Goal: Transaction & Acquisition: Purchase product/service

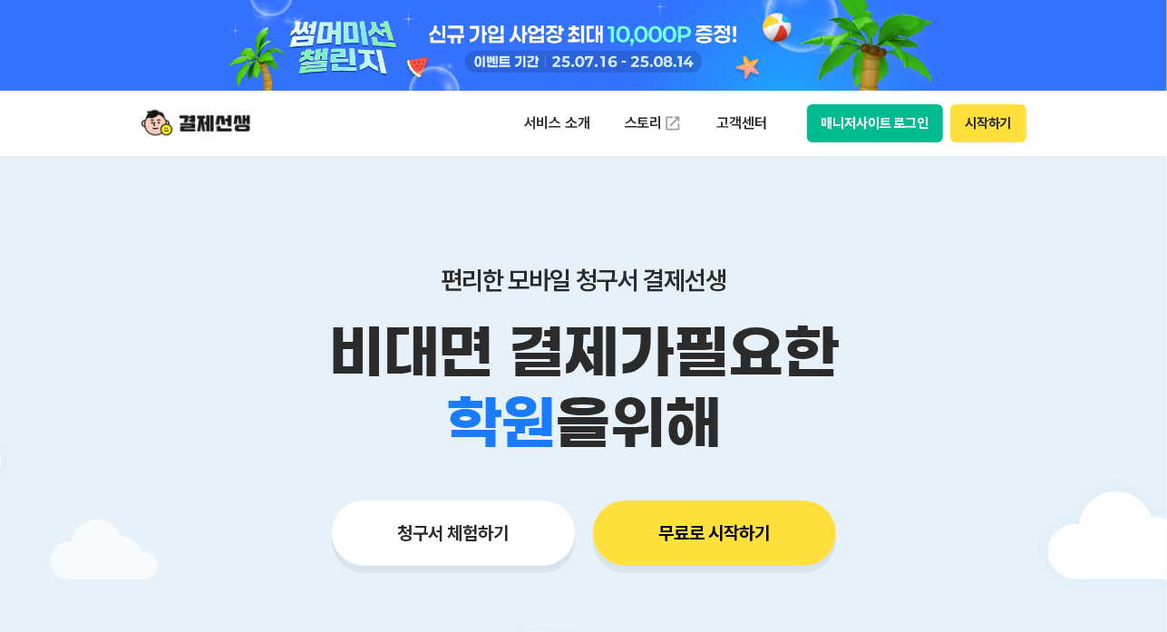
click at [469, 527] on button "청구서 체험하기" at bounding box center [453, 533] width 243 height 65
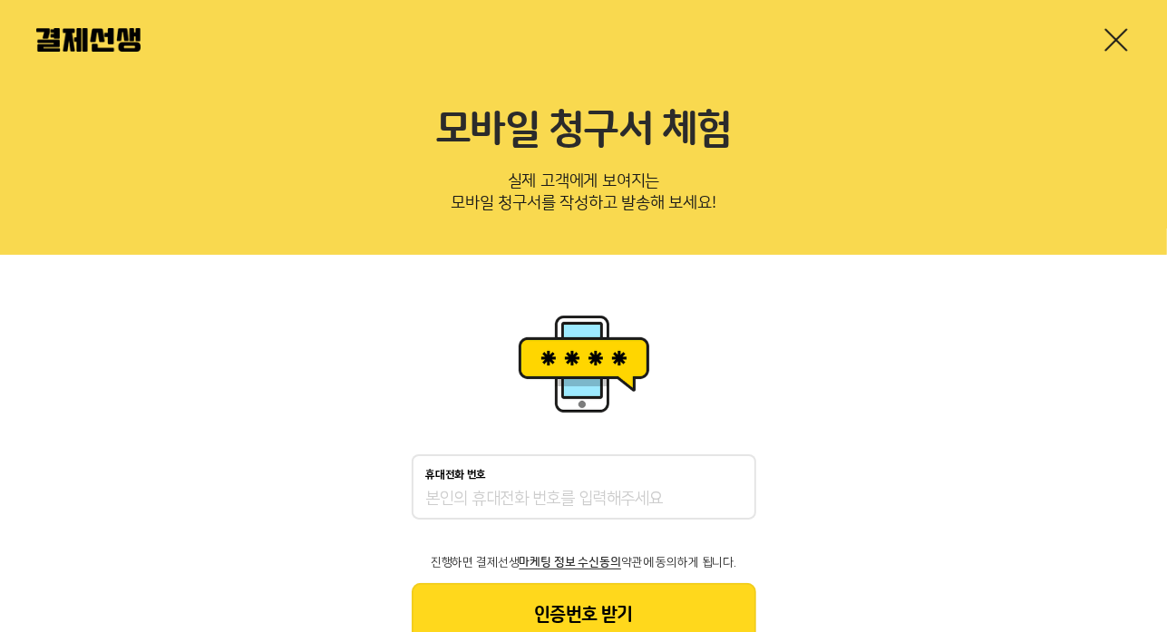
scroll to position [73, 0]
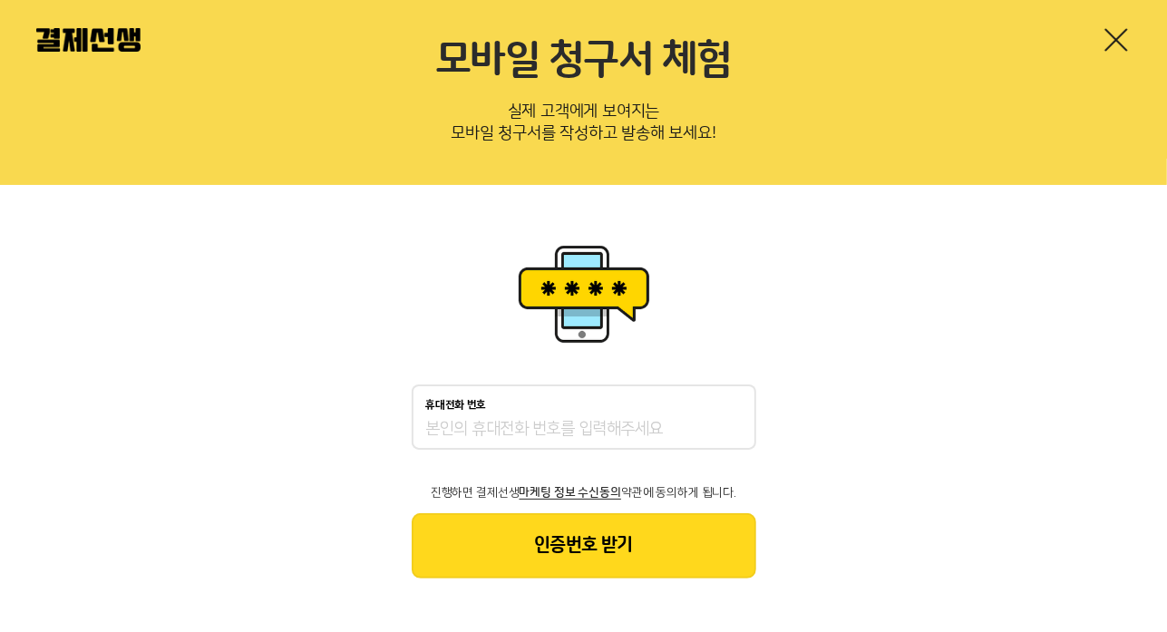
click at [497, 419] on input "휴대전화 번호" at bounding box center [584, 430] width 316 height 22
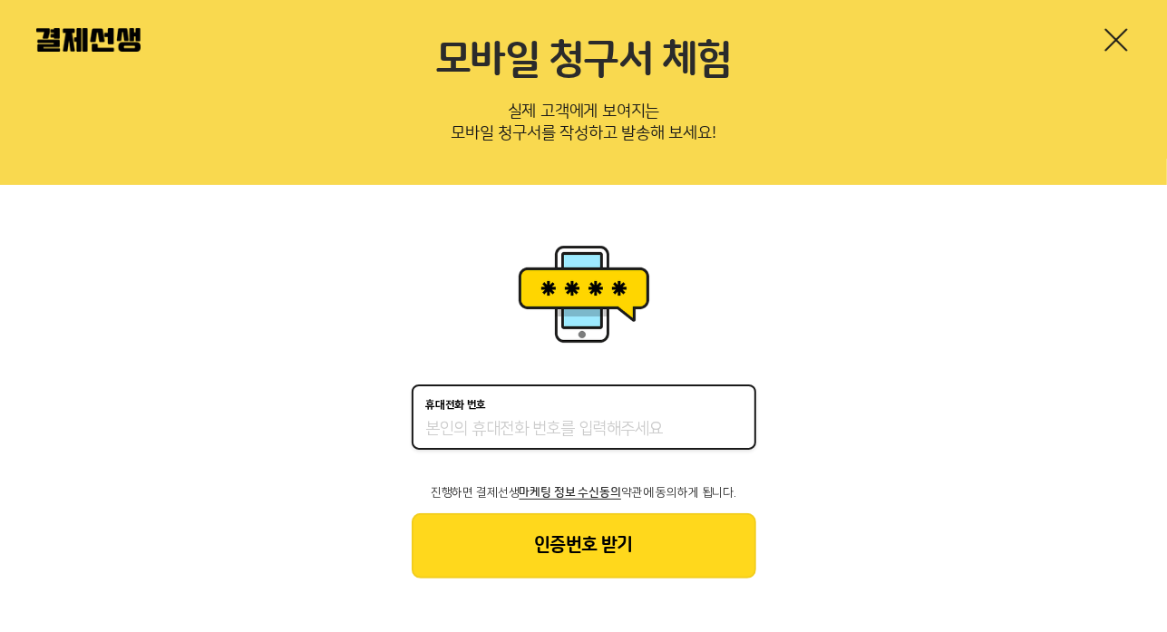
type input "01047995353"
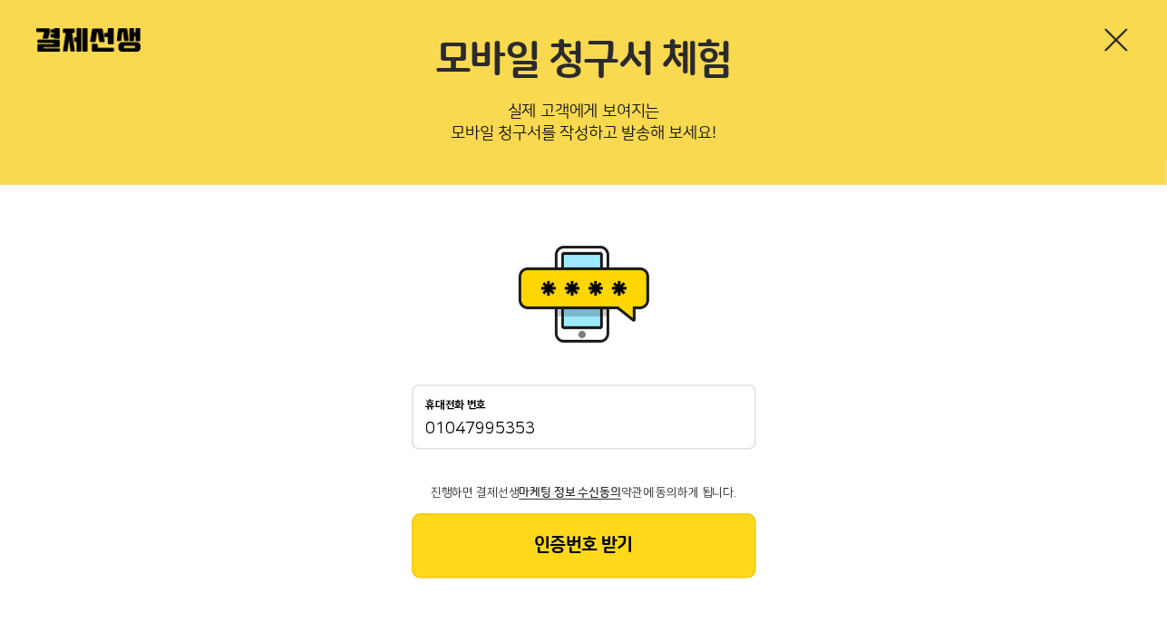
click at [568, 545] on button "인증번호 받기" at bounding box center [584, 545] width 345 height 65
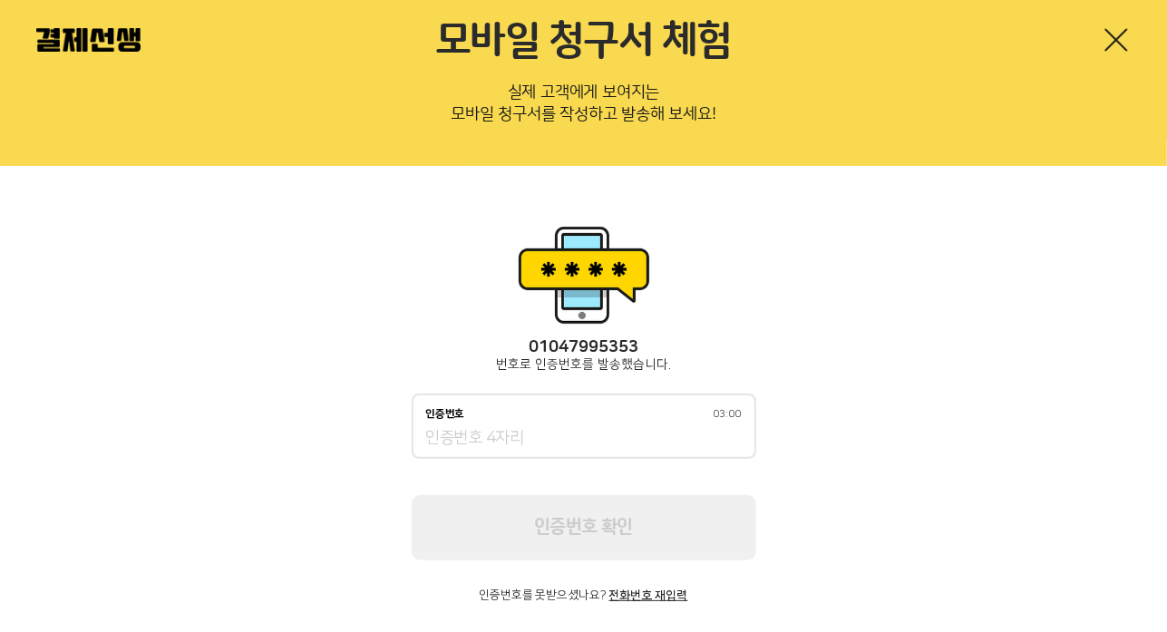
scroll to position [115, 0]
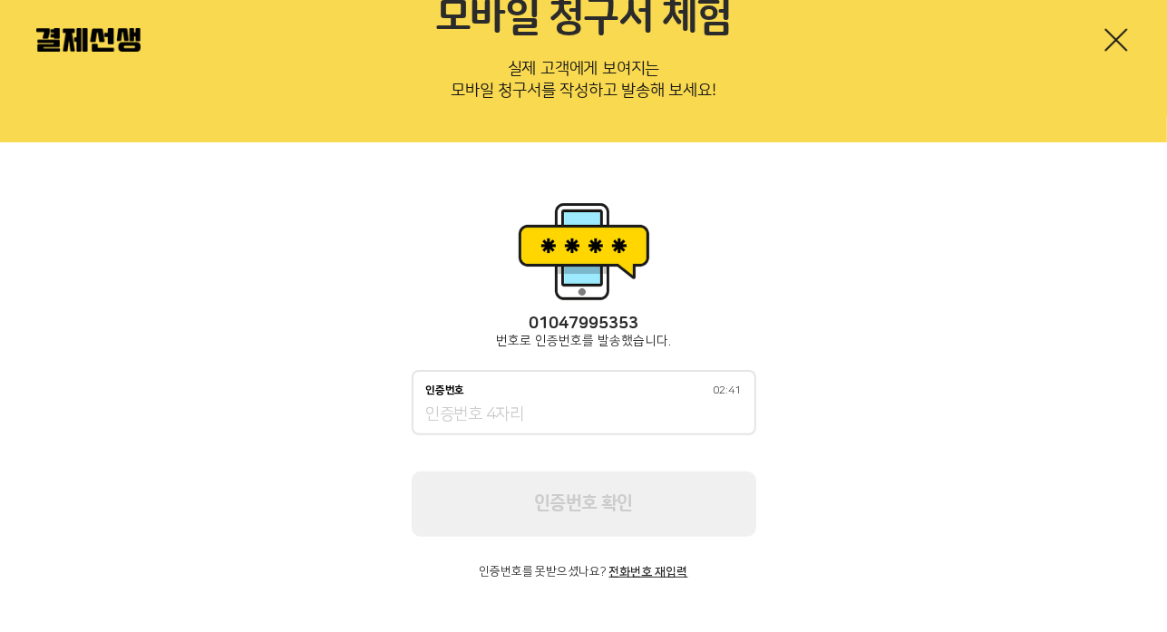
click at [461, 410] on input "인증번호 02:41" at bounding box center [584, 415] width 316 height 22
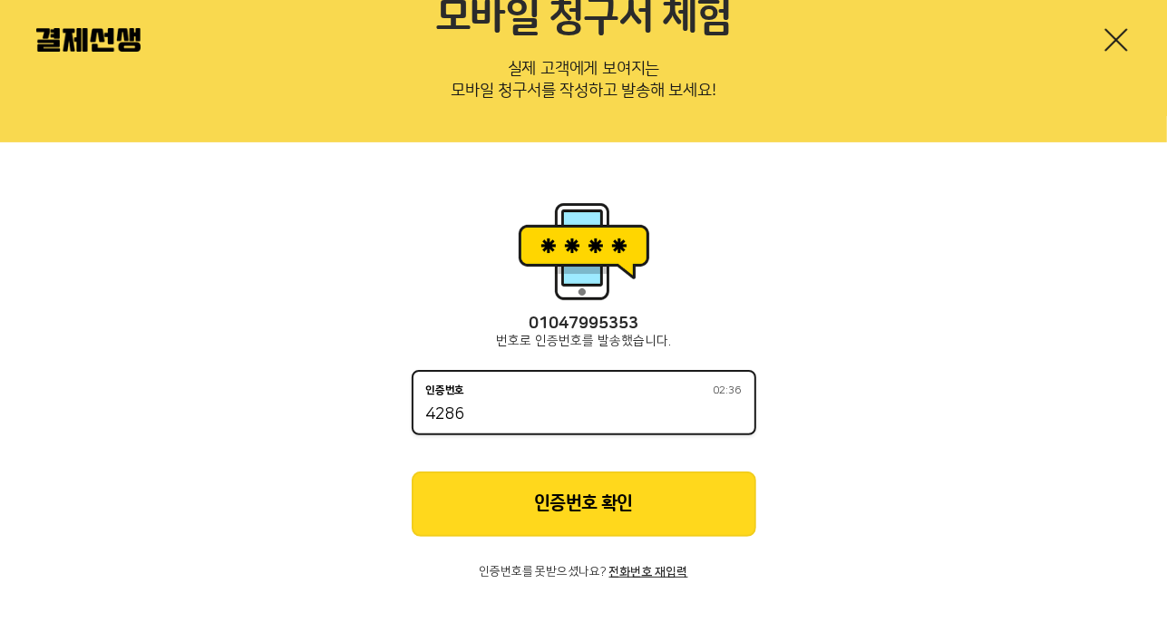
type input "4286"
click at [582, 496] on button "인증번호 확인" at bounding box center [584, 504] width 345 height 65
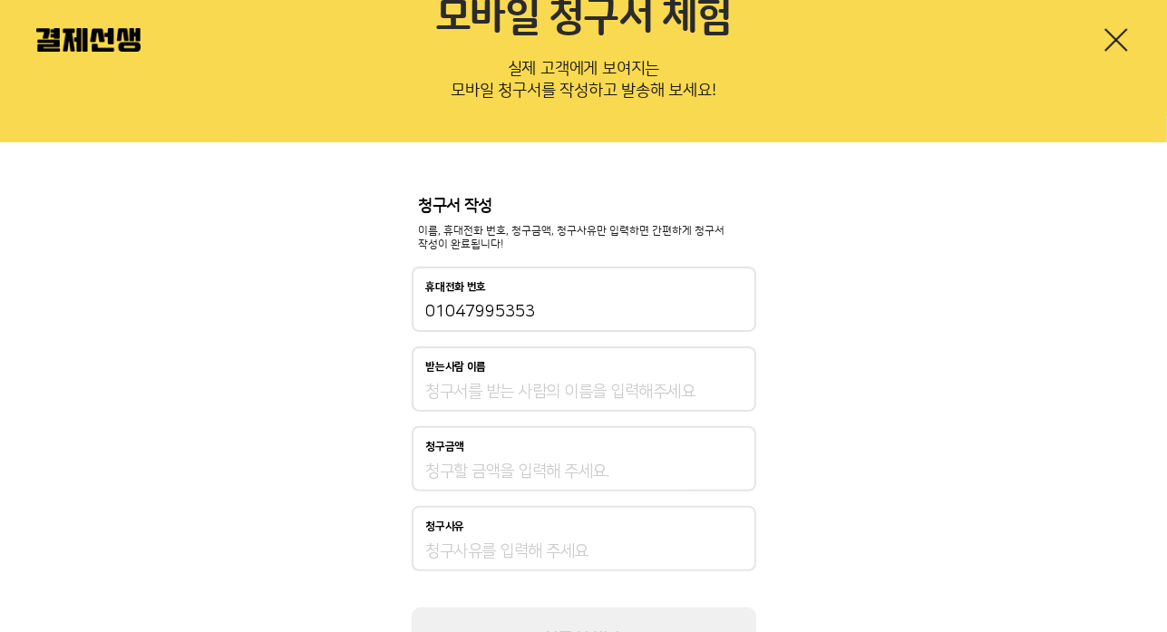
click at [463, 389] on input "받는사람 이름" at bounding box center [584, 392] width 316 height 22
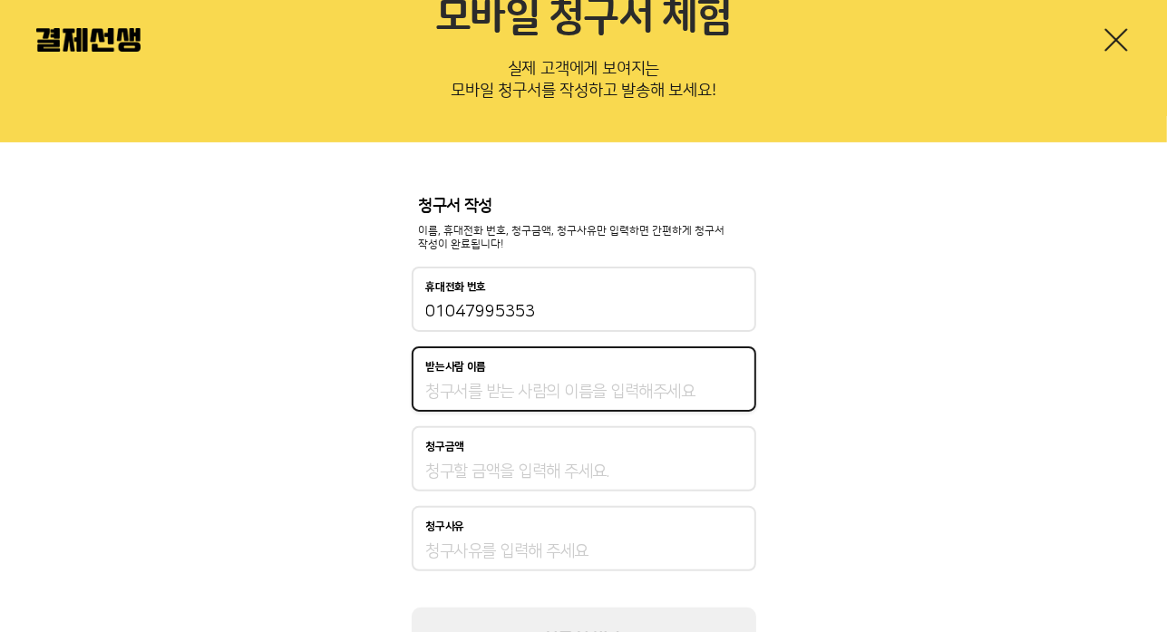
drag, startPoint x: 291, startPoint y: 404, endPoint x: 301, endPoint y: 405, distance: 10.0
click at [291, 404] on div "청구서 작성 이름, 휴대전화 번호, 청구금액, 청구사유만 입력하면 간편하게 청구서 작성이 완료됩니다! 휴대전화 번호 [PHONE_NUMBER]…" at bounding box center [583, 435] width 1167 height 586
click at [447, 396] on input "받는사람 이름" at bounding box center [584, 392] width 316 height 22
type input "r"
type input "[PERSON_NAME]"
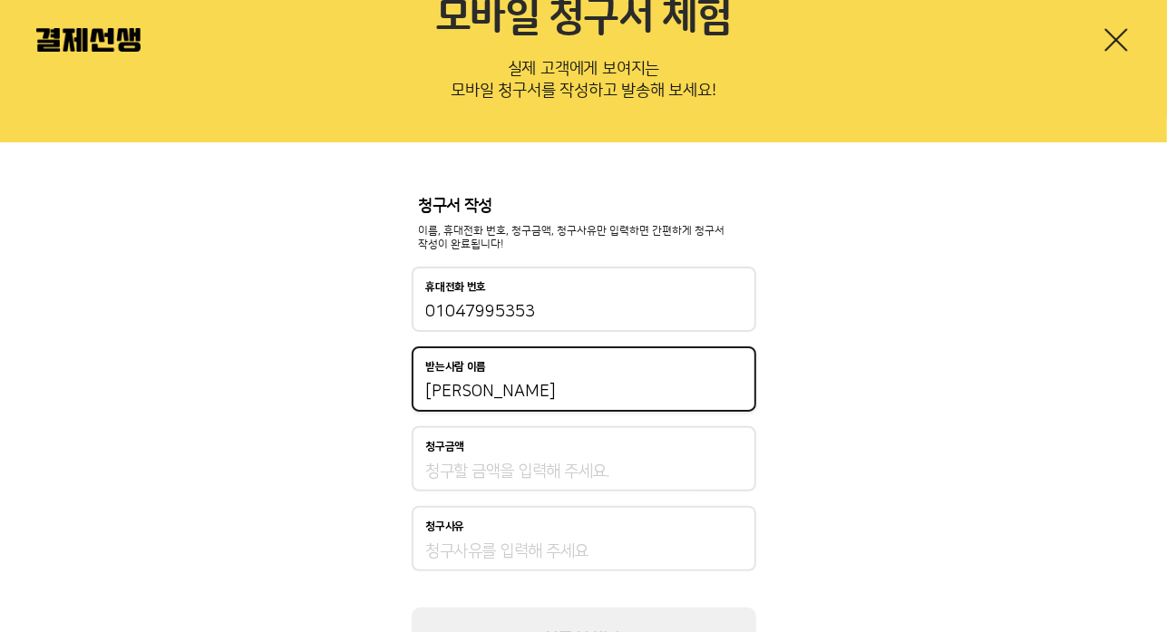
drag, startPoint x: 440, startPoint y: 454, endPoint x: 440, endPoint y: 469, distance: 14.5
click at [440, 454] on div "청구금액" at bounding box center [584, 458] width 345 height 65
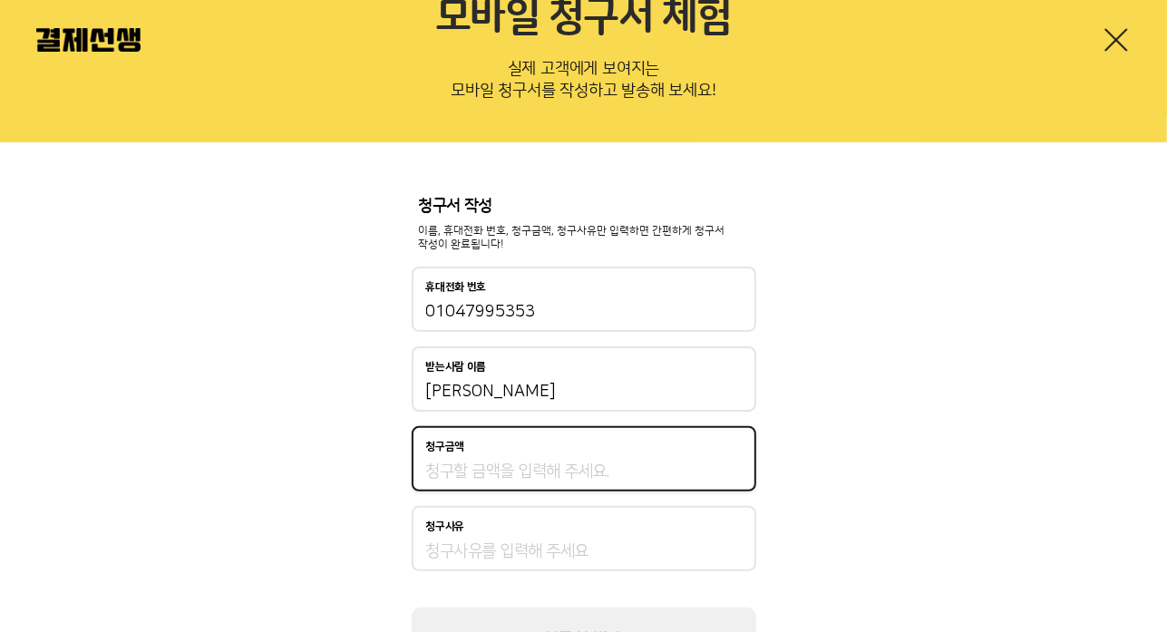
click at [440, 469] on input "청구금액" at bounding box center [584, 472] width 316 height 22
click at [440, 472] on input "청구금액" at bounding box center [584, 472] width 316 height 22
type input "160,000"
click at [436, 554] on input "청구사유" at bounding box center [584, 551] width 316 height 22
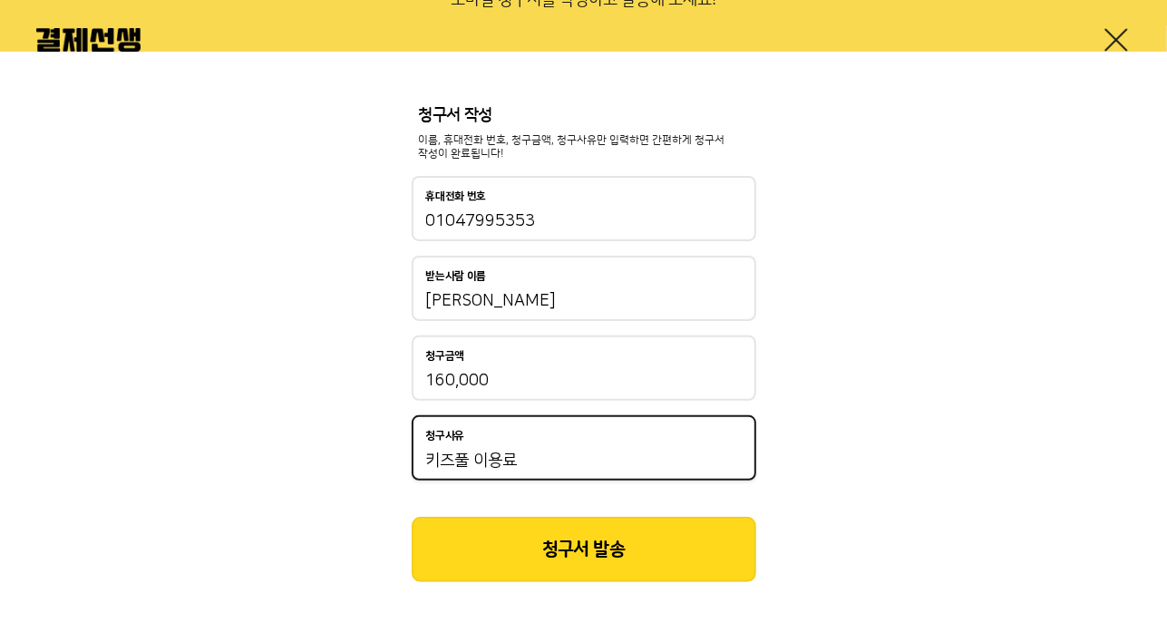
scroll to position [210, 0]
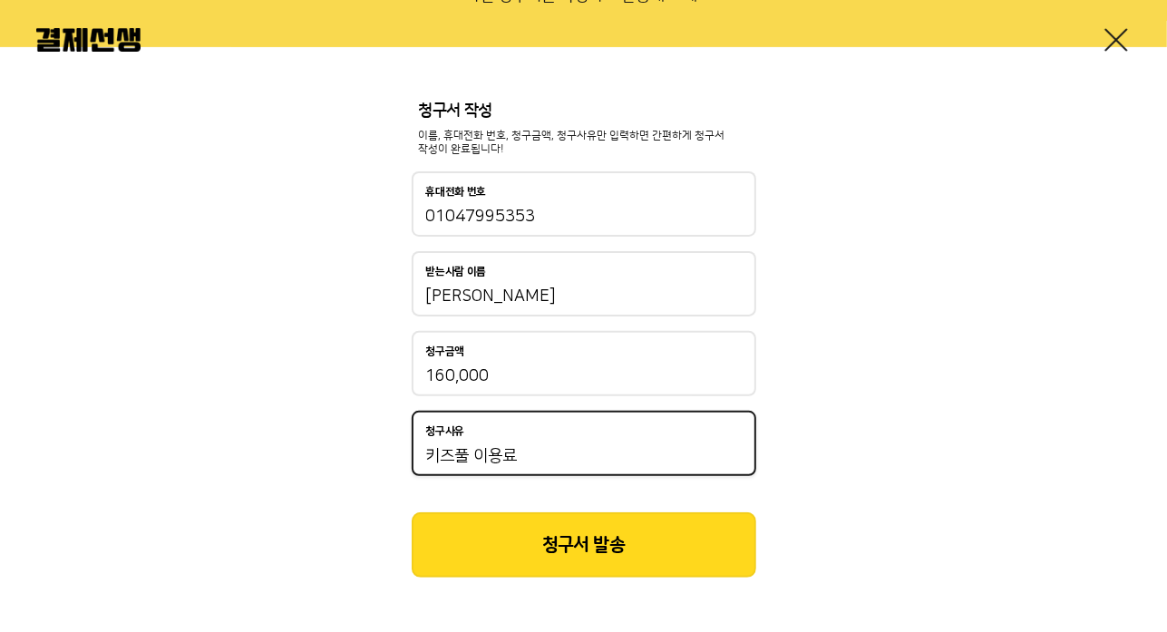
type input "키즈풀 이용료"
click at [567, 545] on button "청구서 발송" at bounding box center [584, 544] width 345 height 65
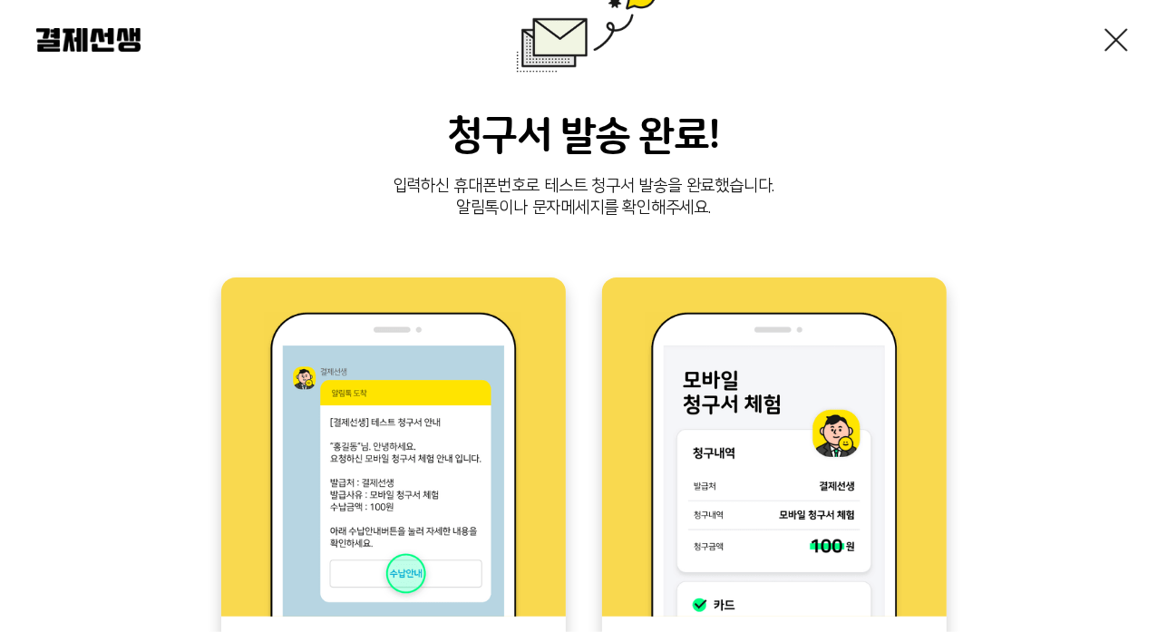
scroll to position [181, 0]
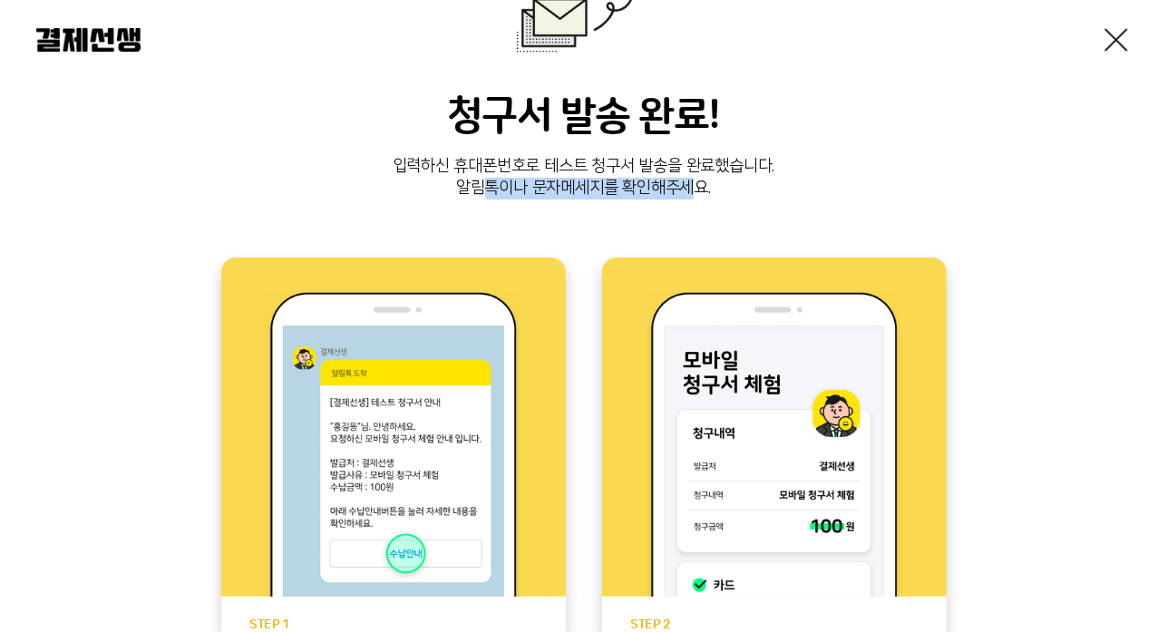
drag, startPoint x: 485, startPoint y: 192, endPoint x: 695, endPoint y: 186, distance: 209.6
click at [695, 186] on p "입력하신 휴대폰번호로 테스트 청구서 발송을 완료했습니다. 알림톡이나 문자메세지를 확인해주세요." at bounding box center [583, 178] width 1094 height 44
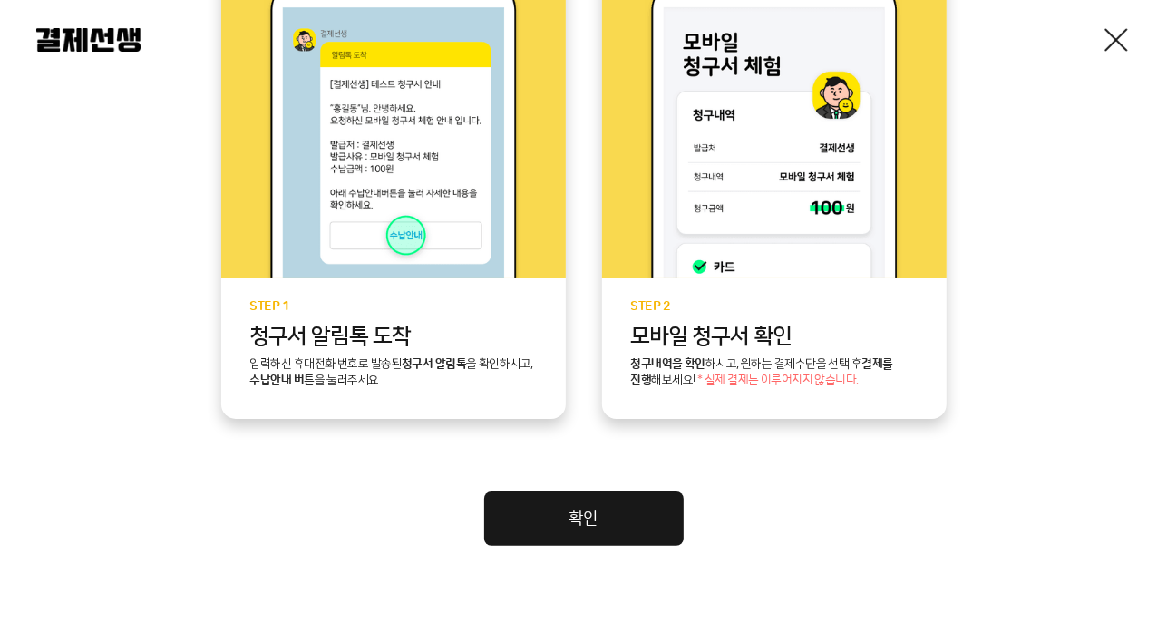
scroll to position [540, 0]
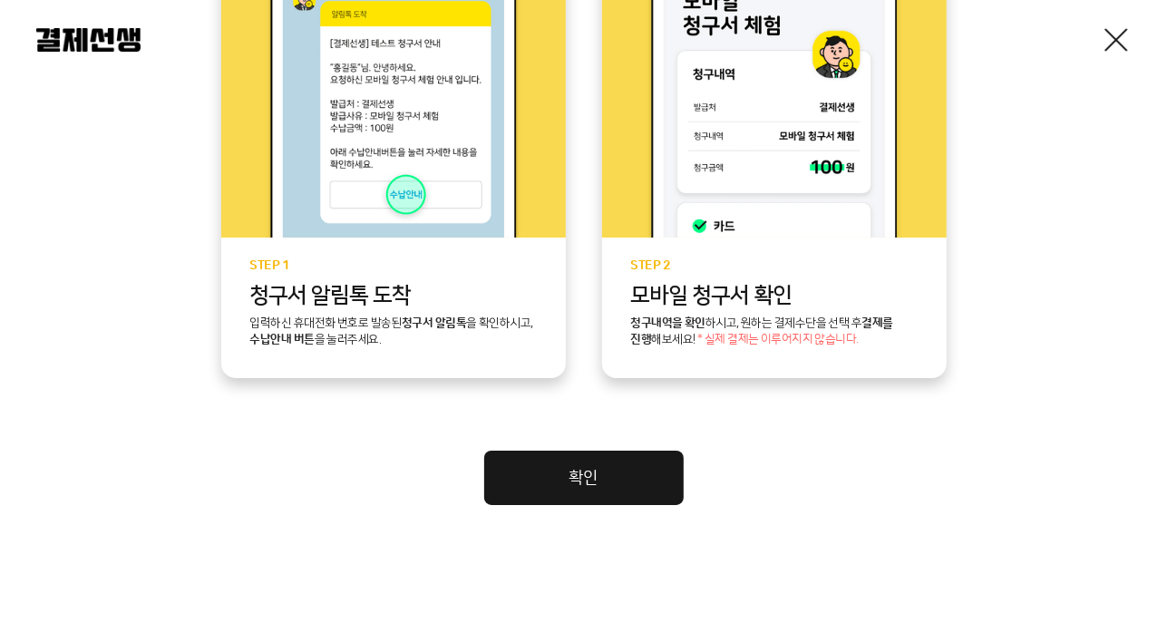
click at [601, 469] on link "확인" at bounding box center [583, 478] width 199 height 54
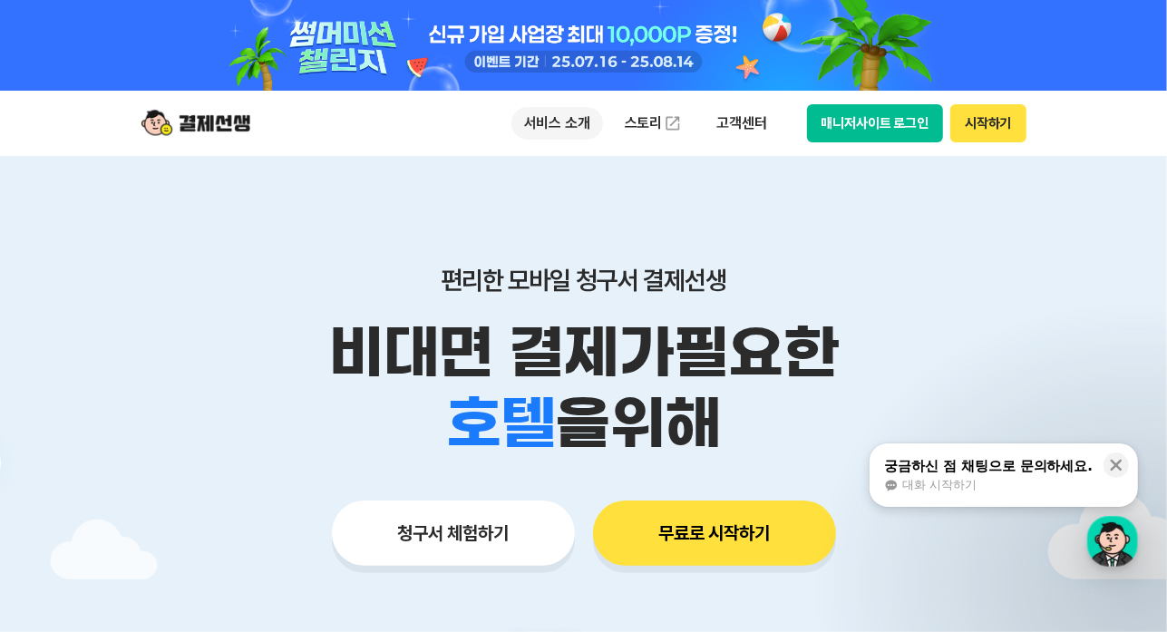
click at [562, 128] on p "서비스 소개" at bounding box center [557, 123] width 92 height 33
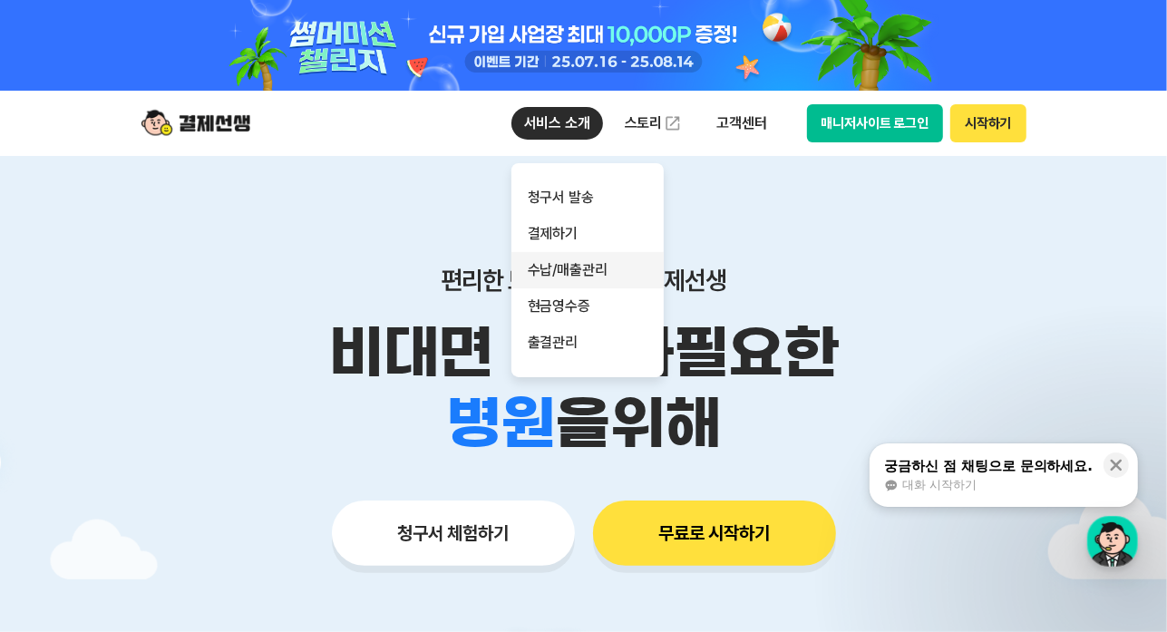
click at [570, 273] on link "수납/매출관리" at bounding box center [587, 270] width 152 height 36
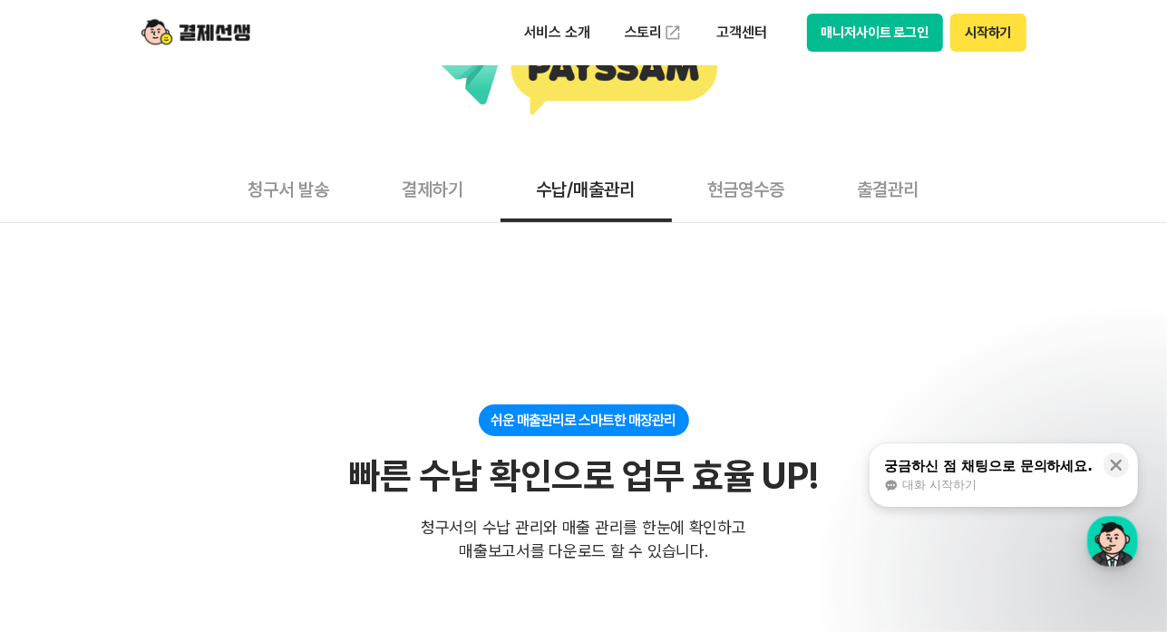
scroll to position [272, 0]
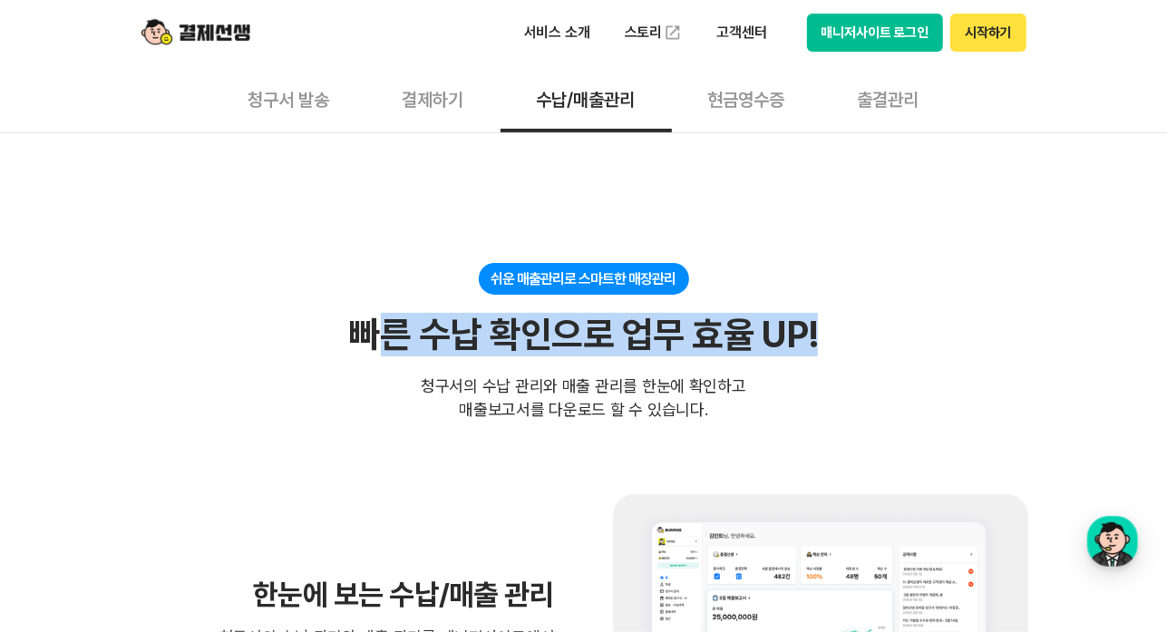
drag, startPoint x: 393, startPoint y: 332, endPoint x: 828, endPoint y: 332, distance: 435.3
click at [828, 332] on div "쉬운 매출관리로 스마트한 매장관리 빠른 수납 확인으로 업무 효율 UP! 빠른 수납 확인으로 업무 효율 UP! 청구서의 수납 관리와 매출 관리를…" at bounding box center [584, 342] width 889 height 159
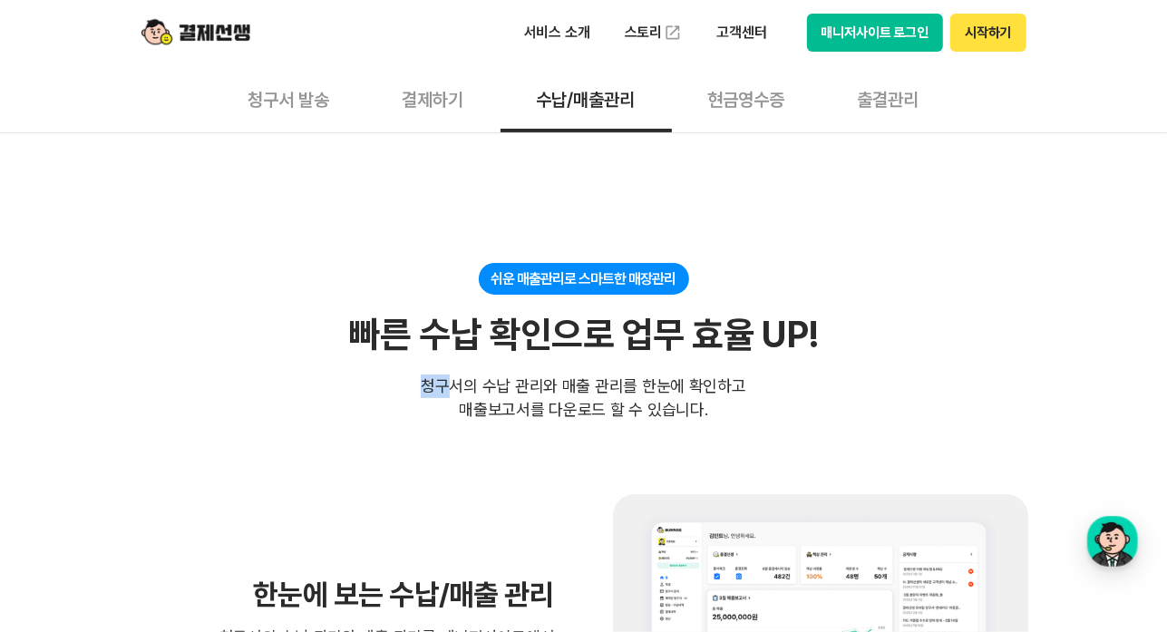
drag, startPoint x: 452, startPoint y: 390, endPoint x: 832, endPoint y: 385, distance: 380.9
click at [832, 385] on div "쉬운 매출관리로 스마트한 매장관리 빠른 수납 확인으로 업무 효율 UP! 빠른 수납 확인으로 업무 효율 UP! 청구서의 수납 관리와 매출 관리를…" at bounding box center [584, 342] width 889 height 159
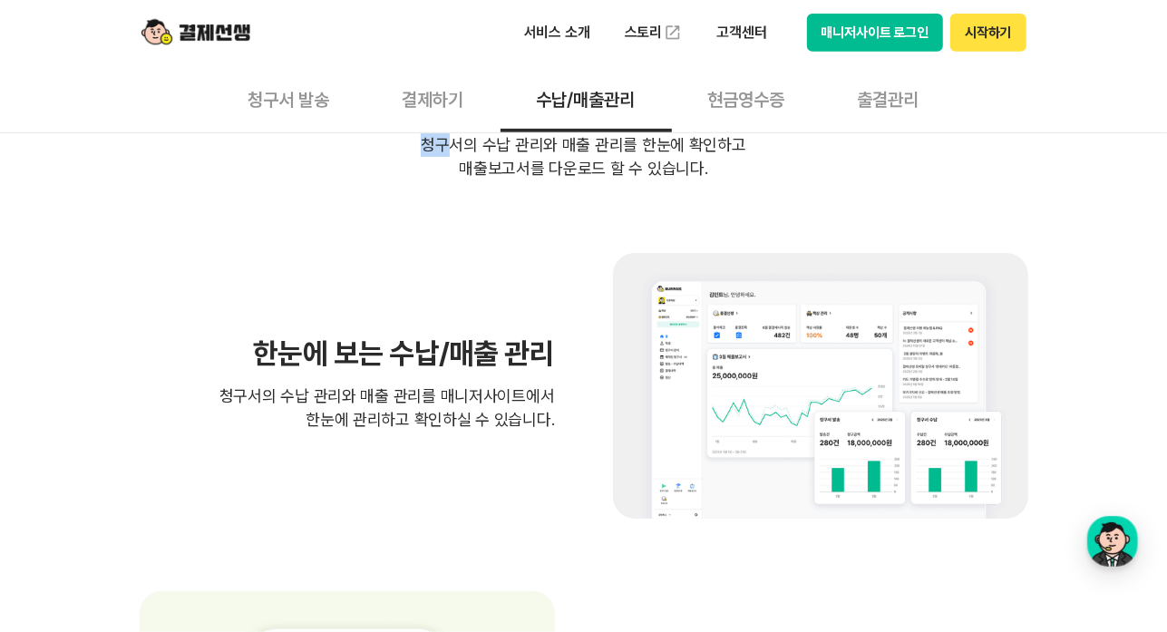
scroll to position [544, 0]
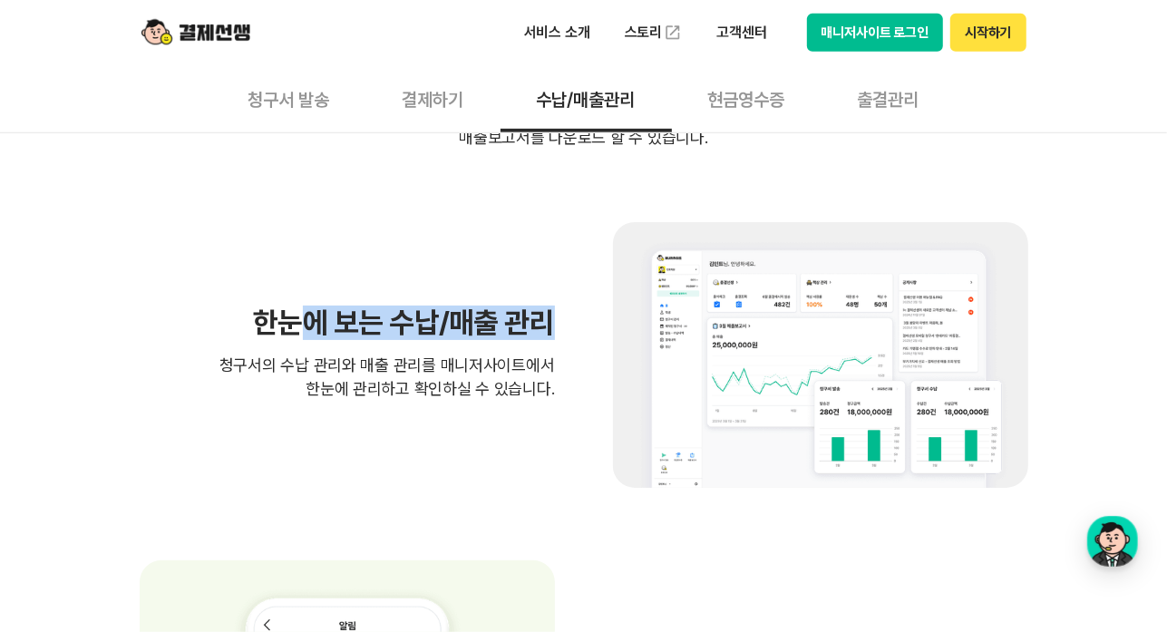
drag, startPoint x: 297, startPoint y: 331, endPoint x: 573, endPoint y: 331, distance: 275.7
click at [573, 331] on div "한눈에 보는 수납/매출 관리 청구서의 수납 관리와 매출 관리를 매니저사이트에서 한눈에 관리하고 확인하실 수 있습니다." at bounding box center [584, 355] width 889 height 266
drag, startPoint x: 259, startPoint y: 366, endPoint x: 558, endPoint y: 394, distance: 299.6
click at [558, 394] on div "한눈에 보는 수납/매출 관리 청구서의 수납 관리와 매출 관리를 매니저사이트에서 한눈에 관리하고 확인하실 수 있습니다." at bounding box center [584, 355] width 889 height 266
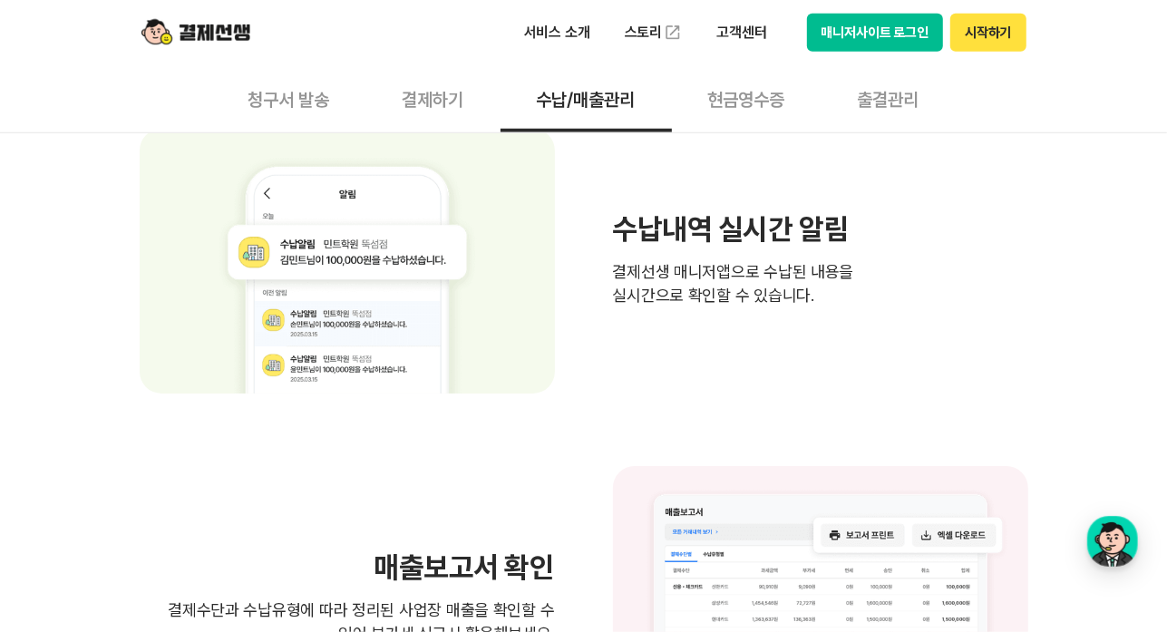
scroll to position [997, 0]
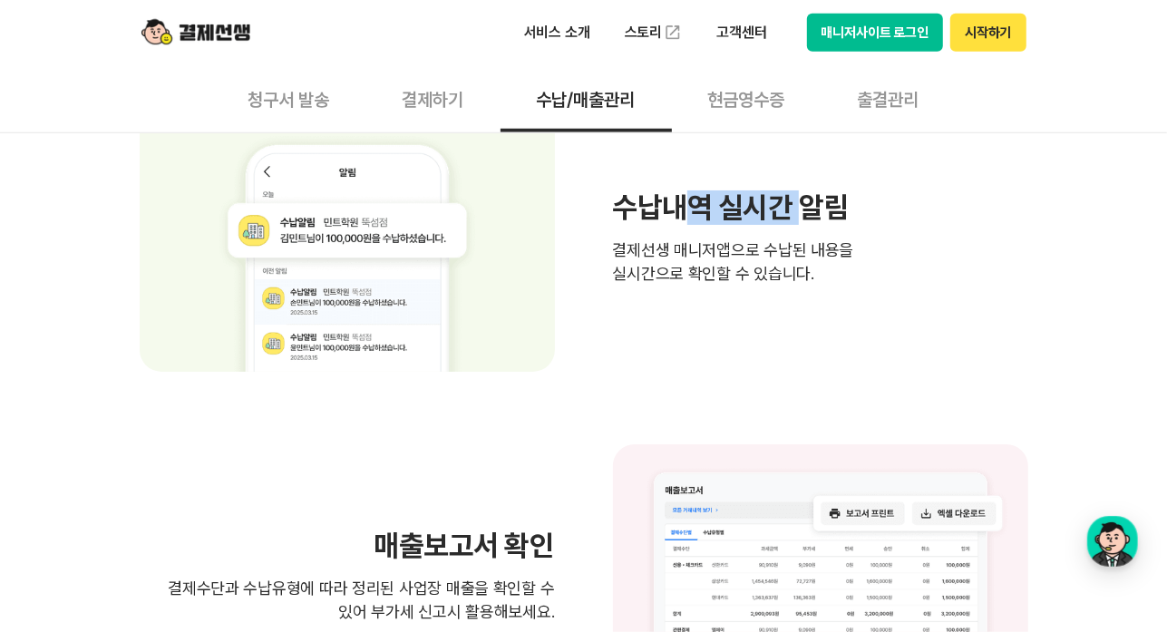
drag, startPoint x: 689, startPoint y: 205, endPoint x: 805, endPoint y: 208, distance: 116.1
click at [805, 208] on h3 "수납내역 실시간 알림" at bounding box center [820, 207] width 415 height 29
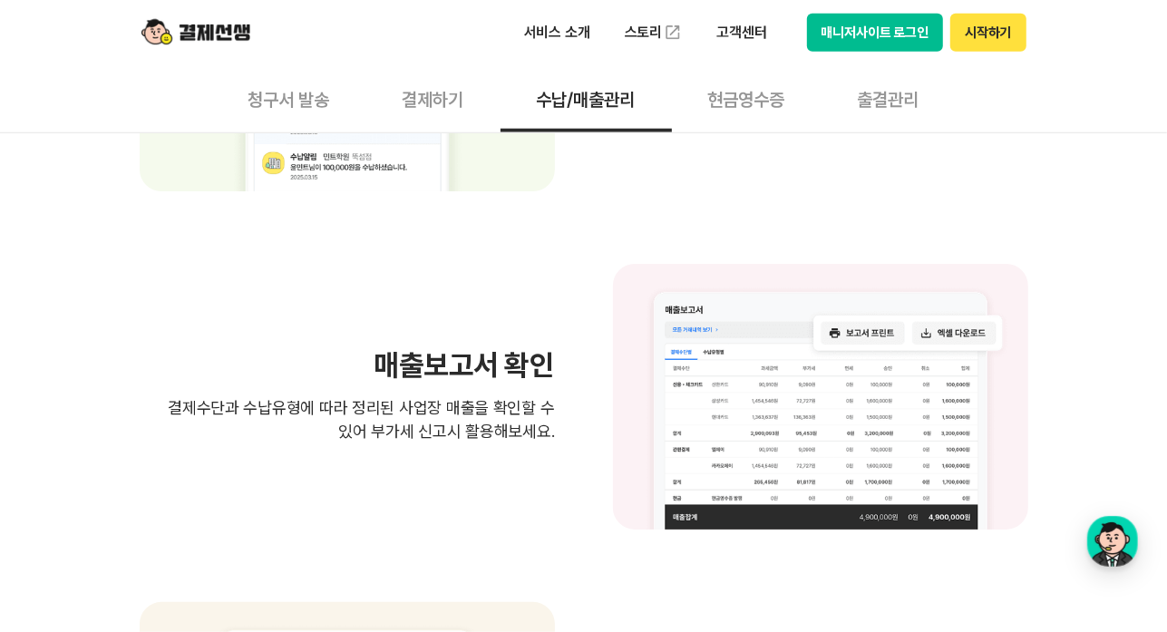
scroll to position [1179, 0]
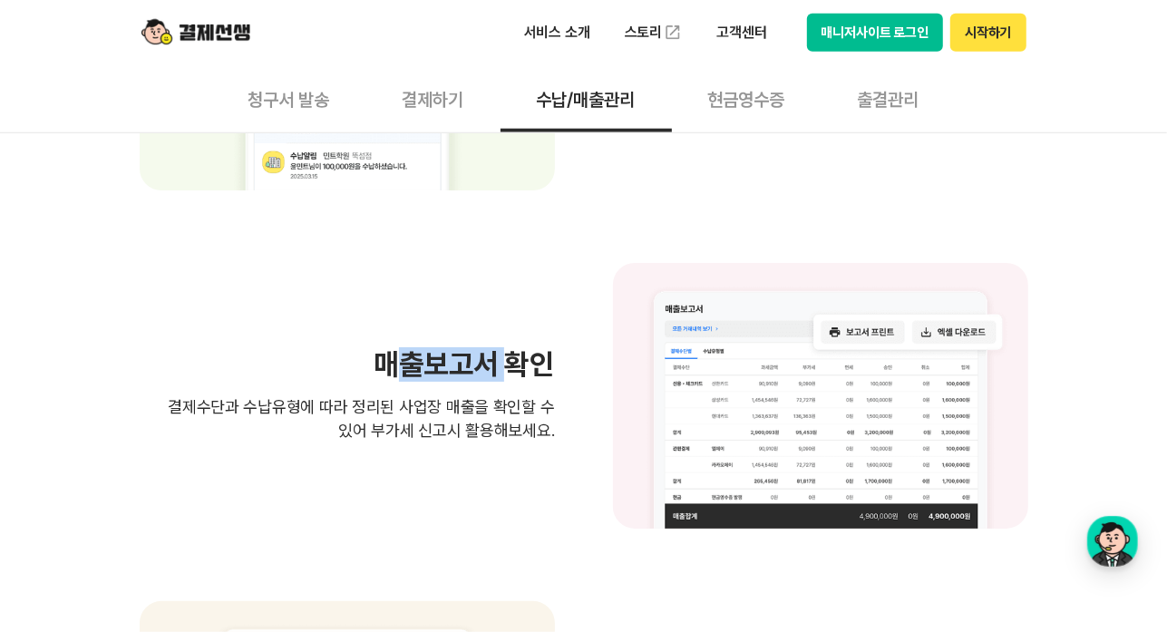
drag, startPoint x: 411, startPoint y: 361, endPoint x: 517, endPoint y: 366, distance: 106.2
click at [517, 366] on h3 "매출보고서 확인" at bounding box center [347, 364] width 415 height 29
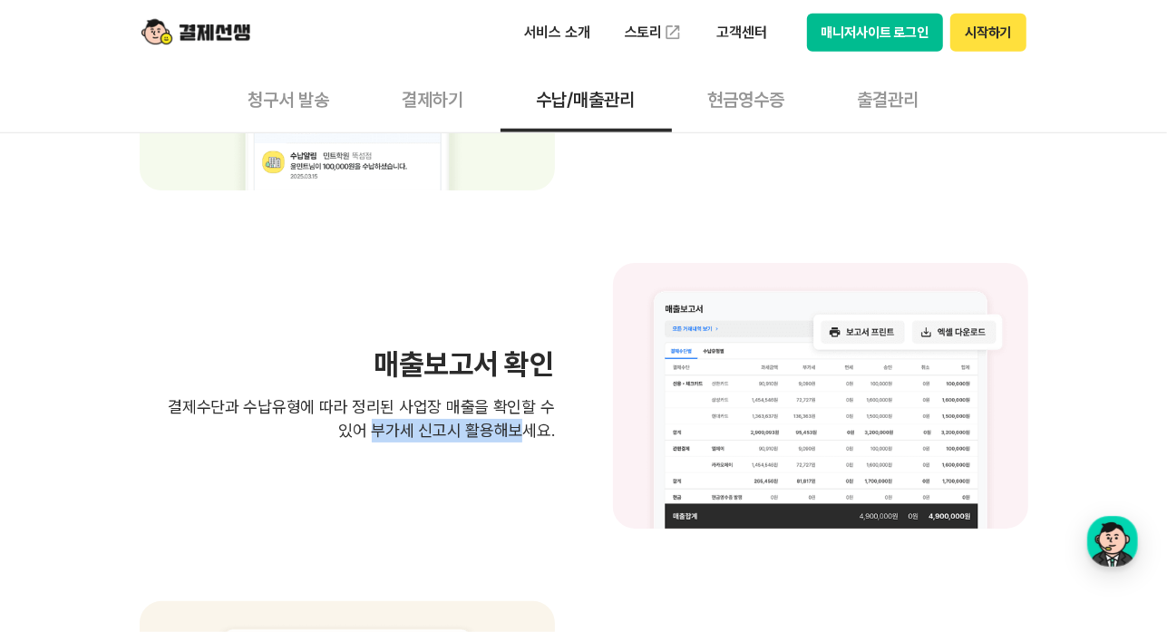
drag, startPoint x: 220, startPoint y: 421, endPoint x: 530, endPoint y: 423, distance: 310.1
click at [530, 423] on p "결제수단과 수납유형에 따라 정리된 사업장 매출을 확인할 수 있어 부가세 신고시 활용해보세요." at bounding box center [347, 418] width 415 height 47
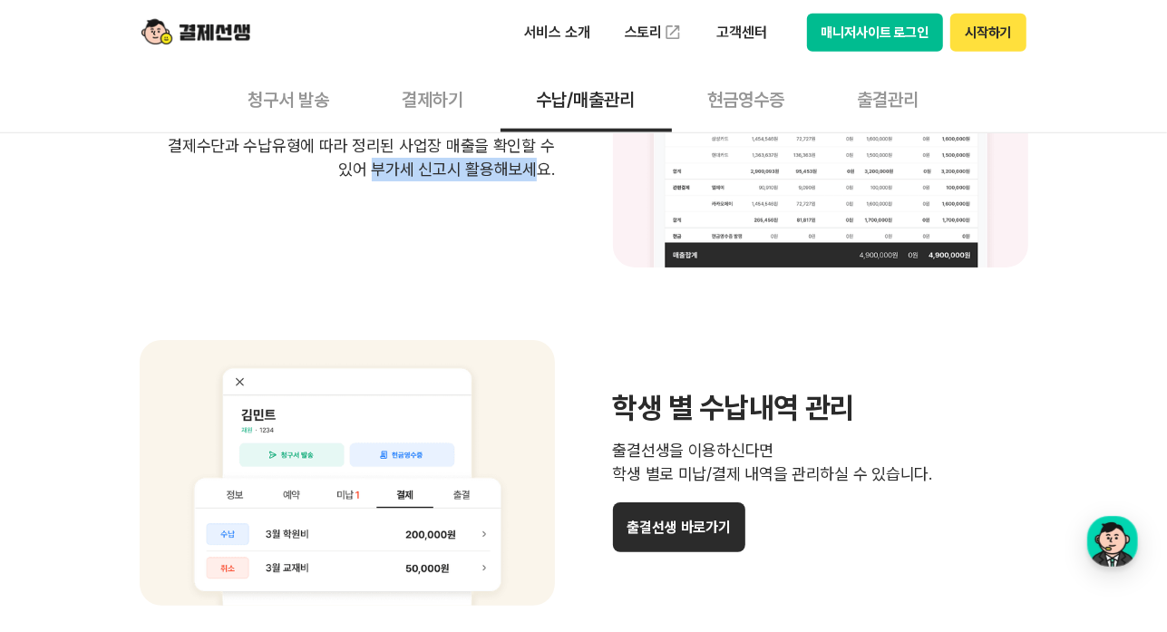
scroll to position [1451, 0]
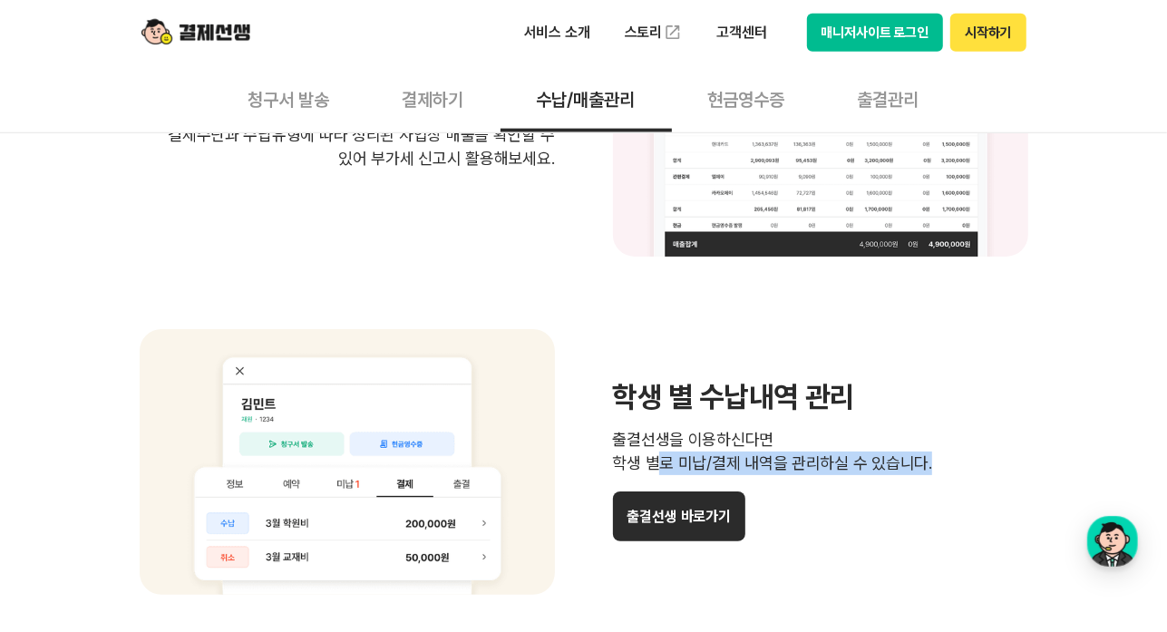
drag, startPoint x: 645, startPoint y: 454, endPoint x: 912, endPoint y: 468, distance: 267.8
click at [912, 468] on p "출결선생을 이용하신다면 학생 별로 미납/결제 내역을 관리하실 수 있습니다." at bounding box center [820, 451] width 415 height 47
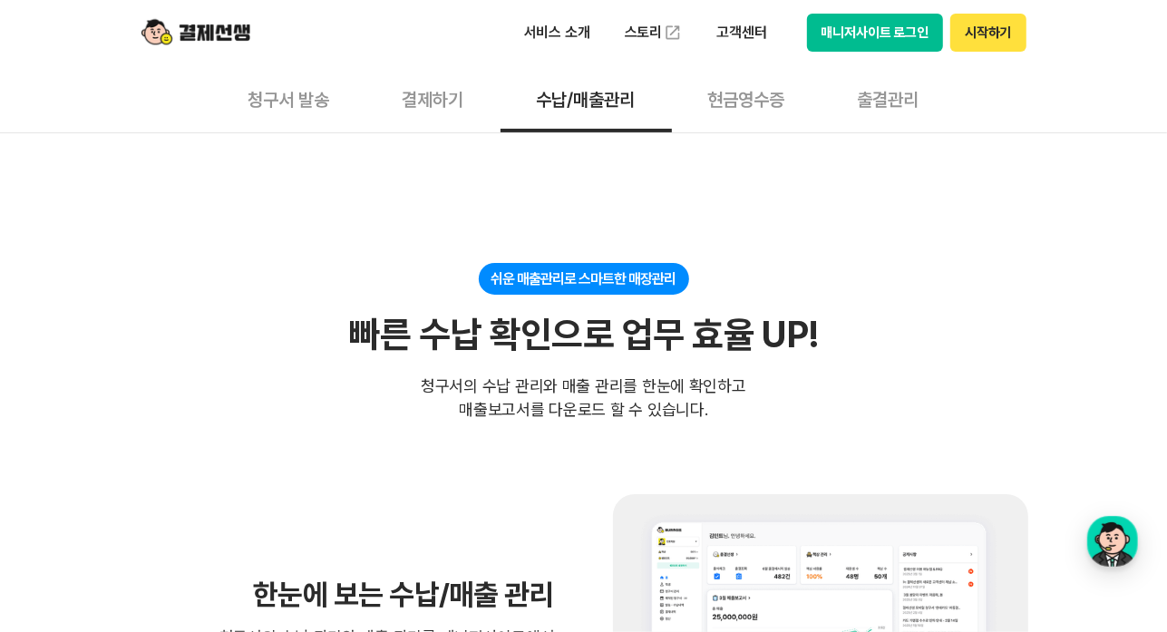
scroll to position [0, 0]
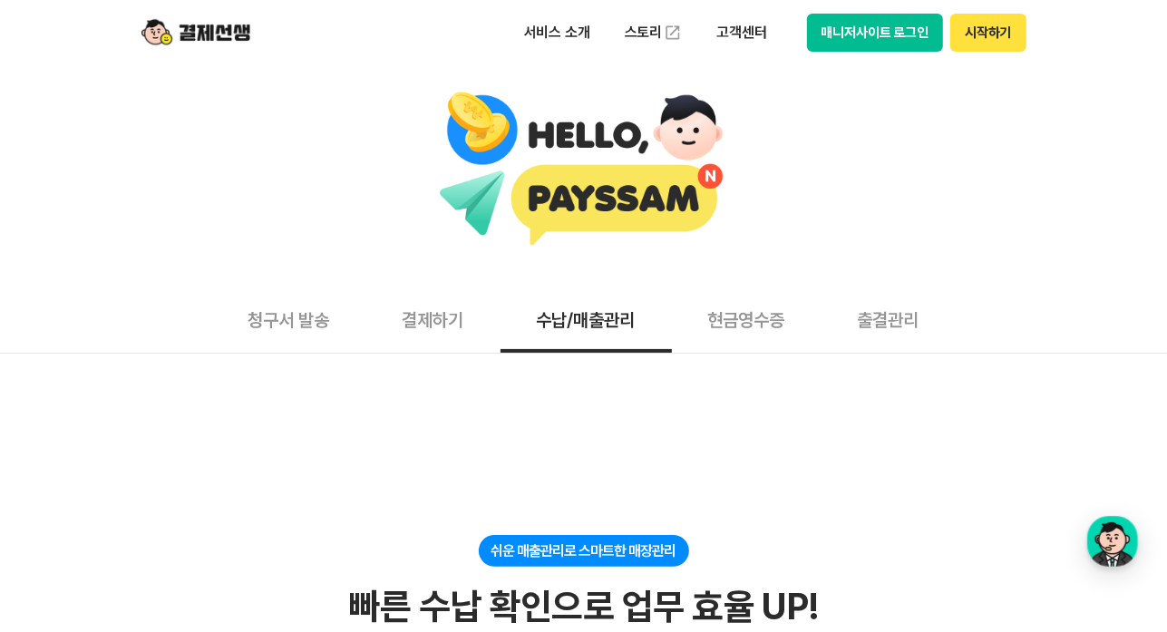
click at [733, 322] on button "현금영수증" at bounding box center [747, 319] width 150 height 67
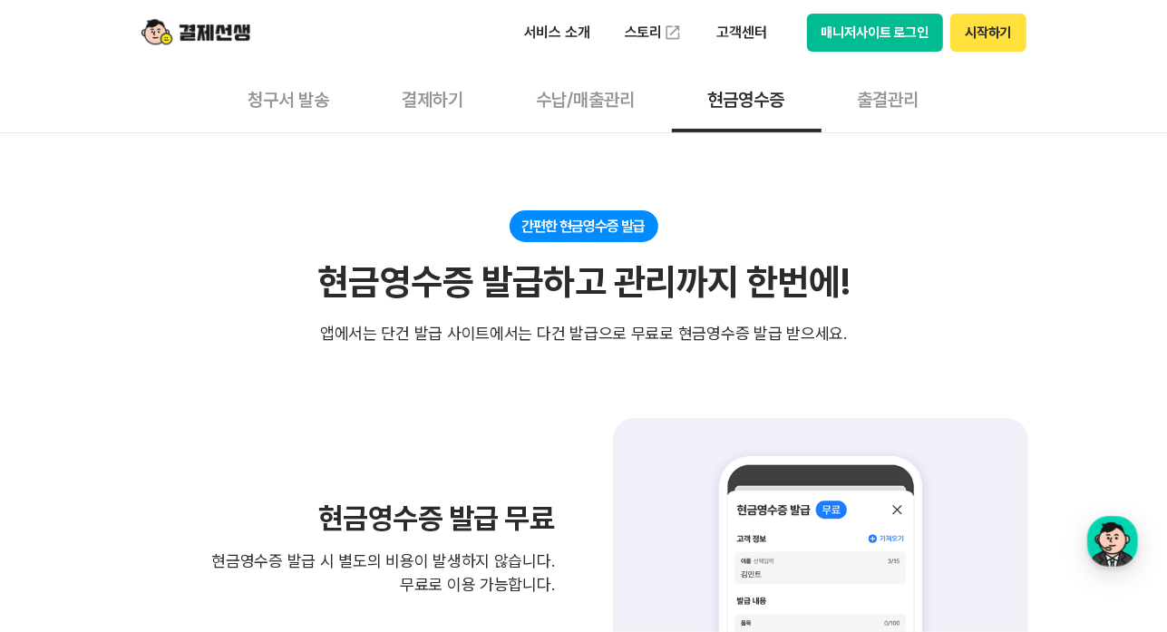
scroll to position [272, 0]
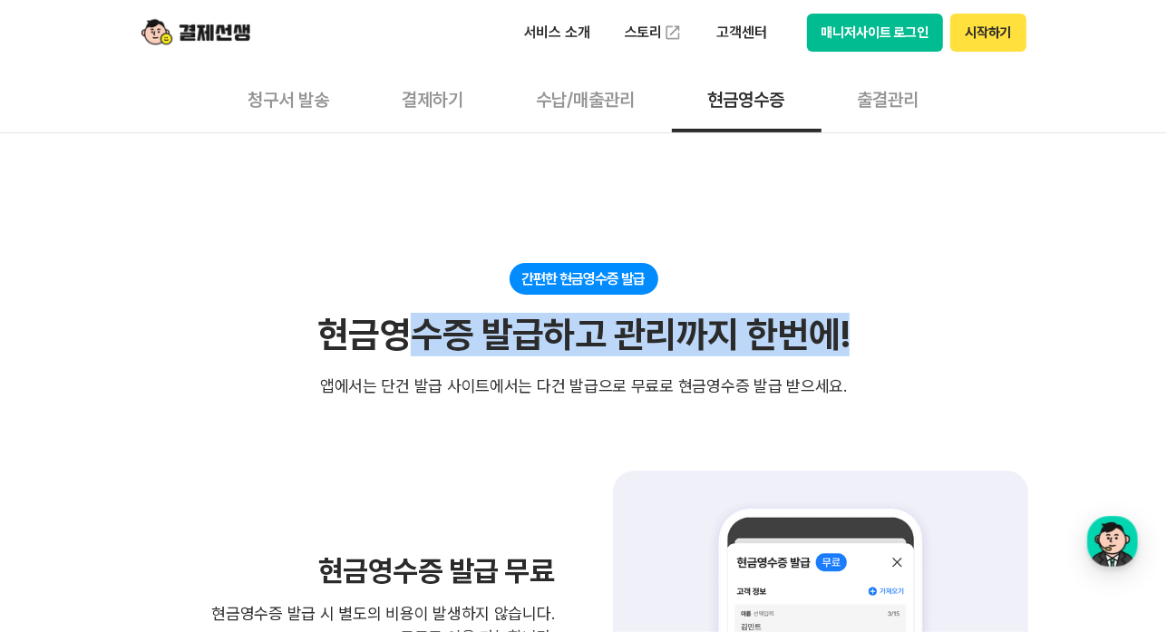
drag, startPoint x: 413, startPoint y: 355, endPoint x: 911, endPoint y: 344, distance: 498.0
click at [911, 344] on div "간편한 현금영수증 발급 현금영수증 발급하고 관리까지 한번에! 현금영수증 발급하고 관리까지 한번에! 앱에서는 단건 발급 사이트에서는 다건 발급으…" at bounding box center [584, 330] width 889 height 135
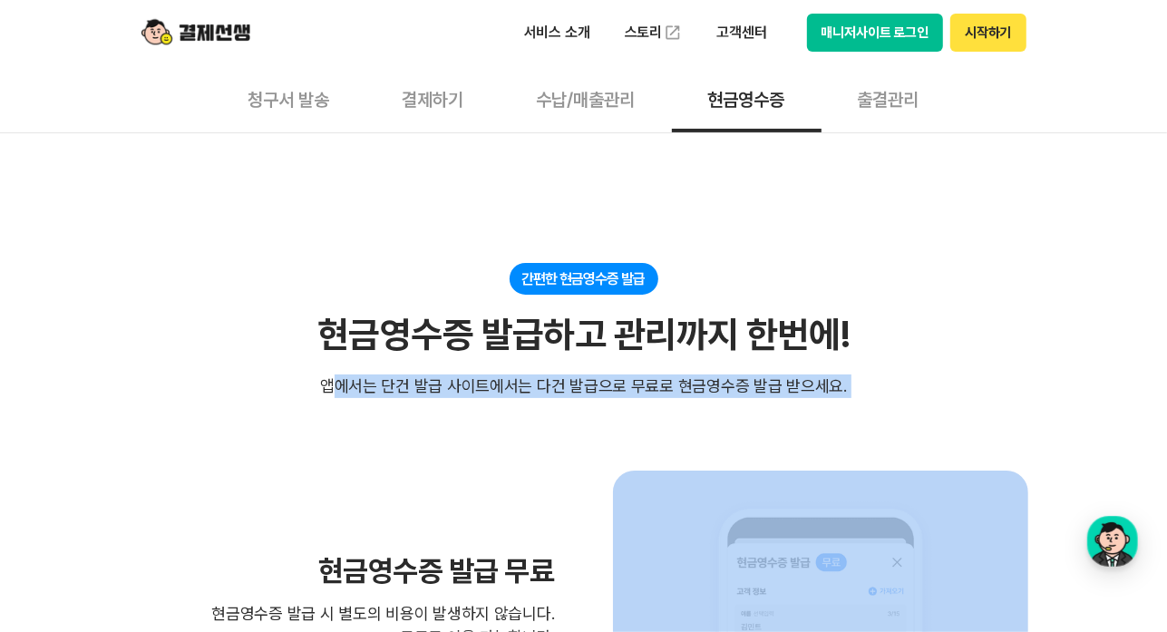
drag, startPoint x: 345, startPoint y: 388, endPoint x: 832, endPoint y: 406, distance: 487.3
drag, startPoint x: 832, startPoint y: 406, endPoint x: 673, endPoint y: 438, distance: 161.8
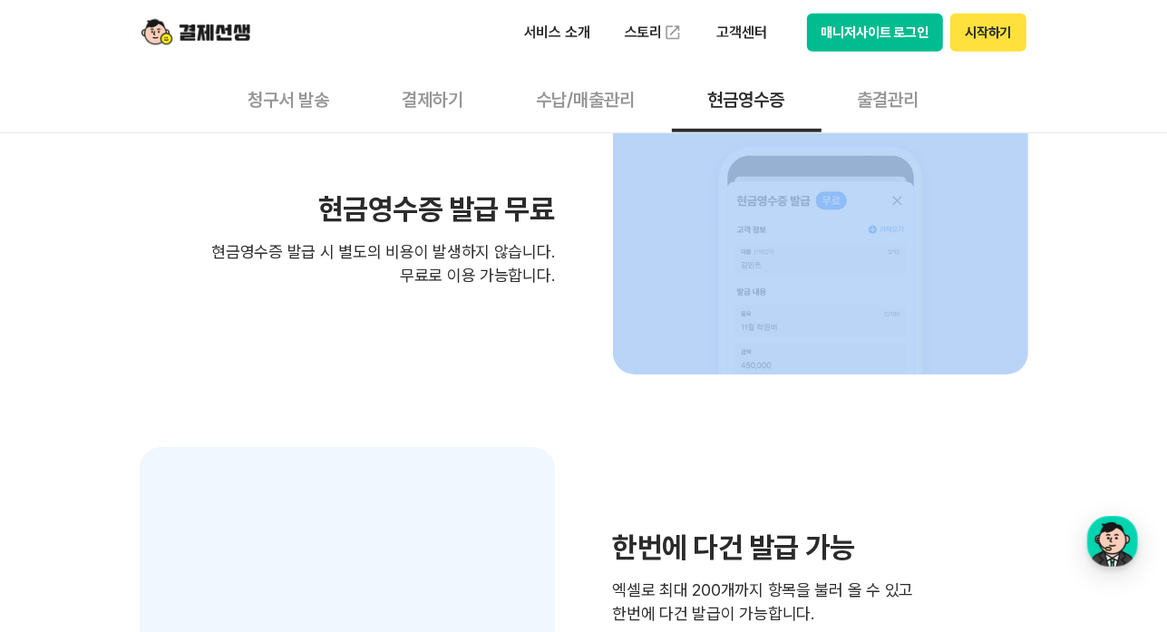
scroll to position [635, 0]
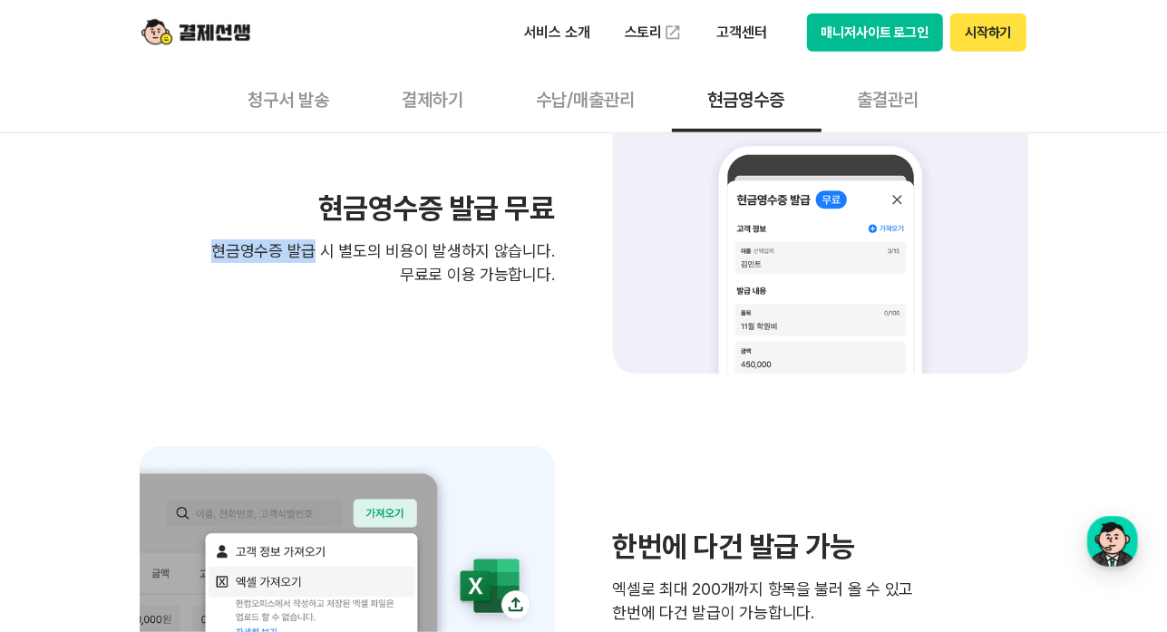
drag, startPoint x: 319, startPoint y: 227, endPoint x: 550, endPoint y: 221, distance: 231.3
click at [550, 221] on div "현금영수증 발급 무료 현금영수증 발급 시 별도의 비용이 발생하지 않습니다. 무료로 이용 가능합니다." at bounding box center [347, 240] width 415 height 92
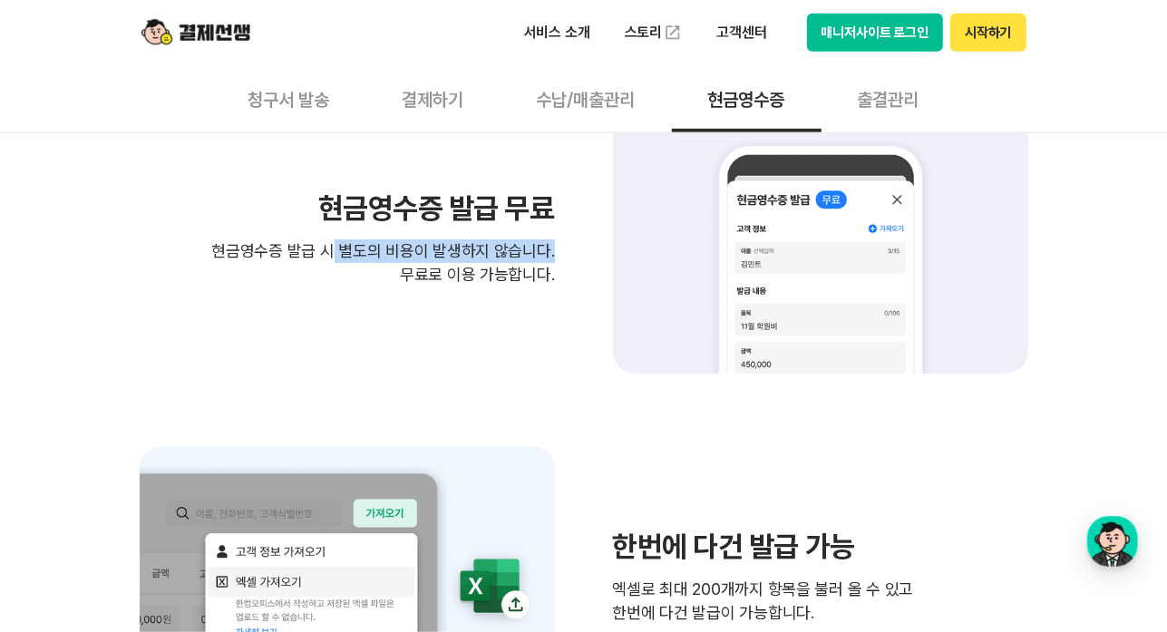
drag, startPoint x: 337, startPoint y: 248, endPoint x: 565, endPoint y: 255, distance: 227.7
click at [565, 255] on div "현금영수증 발급 무료 현금영수증 발급 시 별도의 비용이 발생하지 않습니다. 무료로 이용 가능합니다." at bounding box center [584, 241] width 889 height 266
drag, startPoint x: 565, startPoint y: 255, endPoint x: 518, endPoint y: 275, distance: 51.2
click at [518, 275] on p "현금영수증 발급 시 별도의 비용이 발생하지 않습니다. 무료로 이용 가능합니다." at bounding box center [347, 262] width 415 height 47
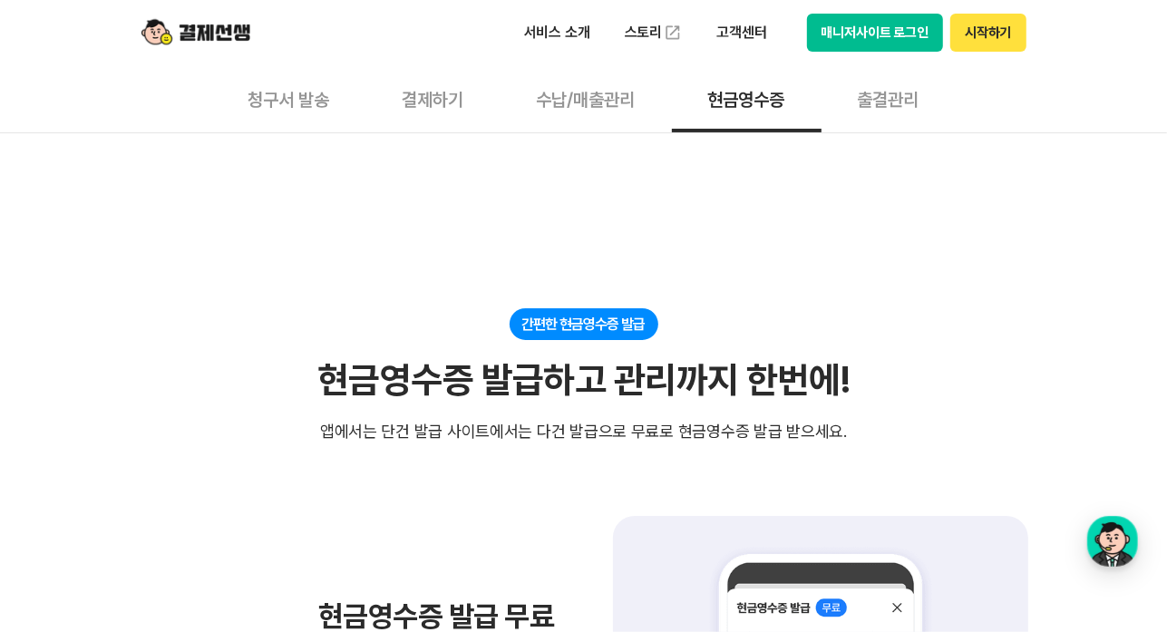
scroll to position [0, 0]
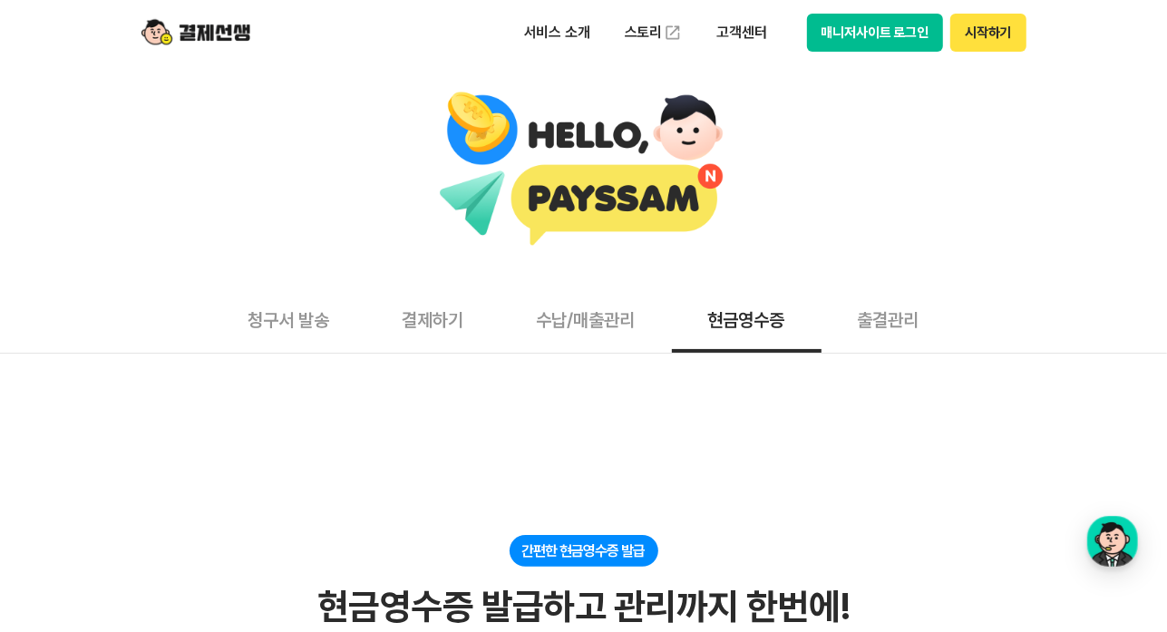
click at [430, 320] on button "결제하기" at bounding box center [433, 319] width 134 height 67
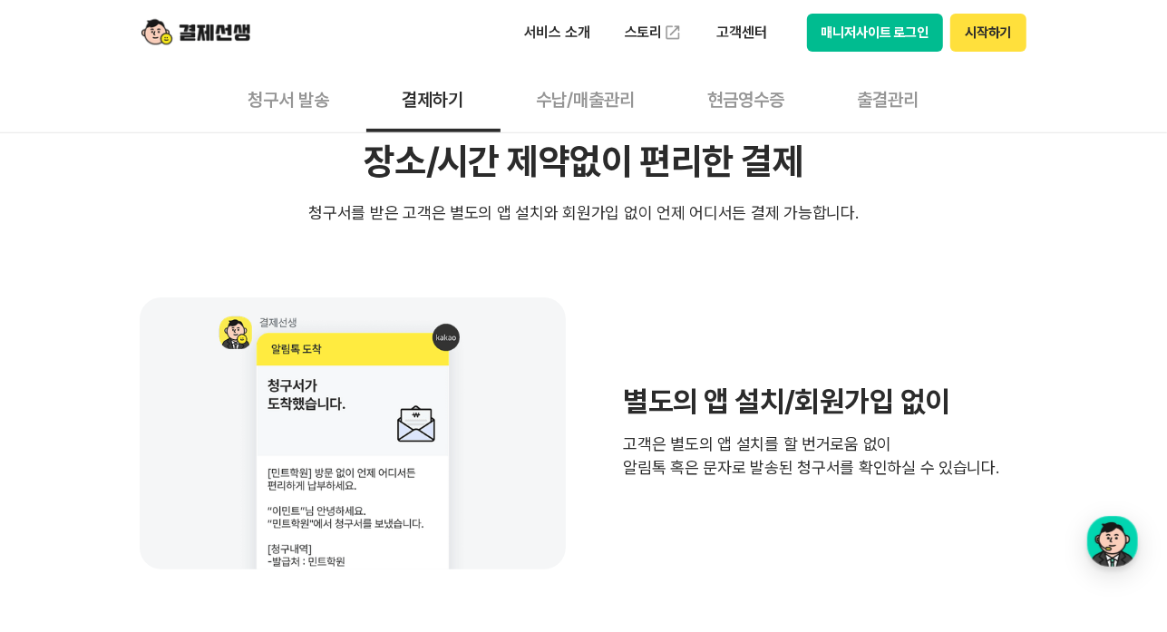
scroll to position [453, 0]
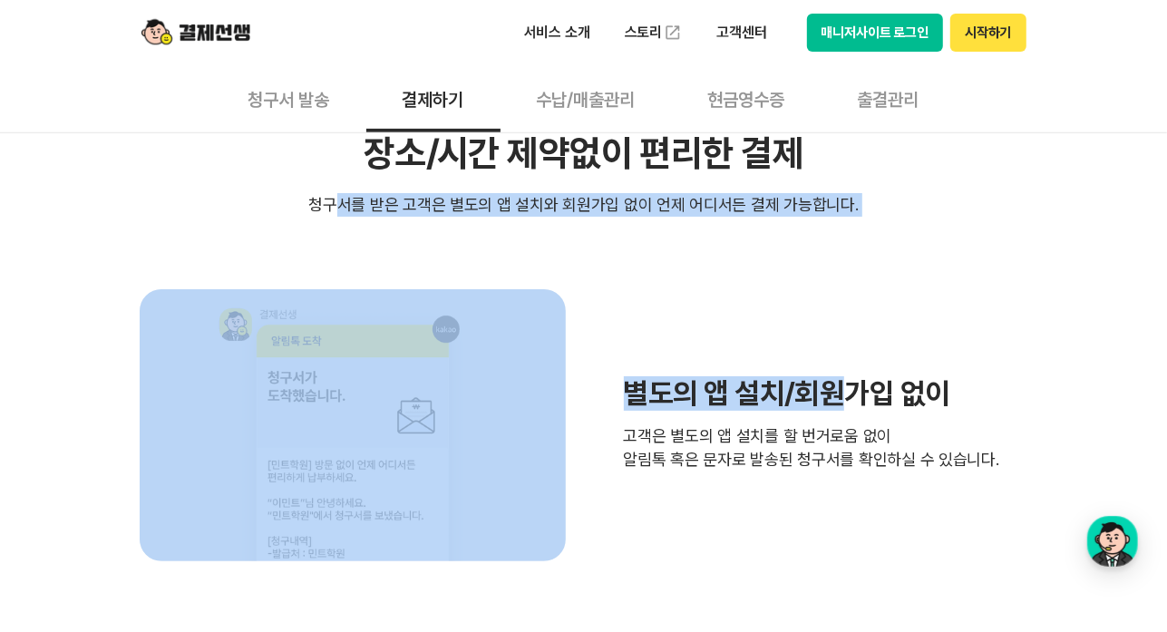
drag, startPoint x: 348, startPoint y: 205, endPoint x: 837, endPoint y: 230, distance: 489.4
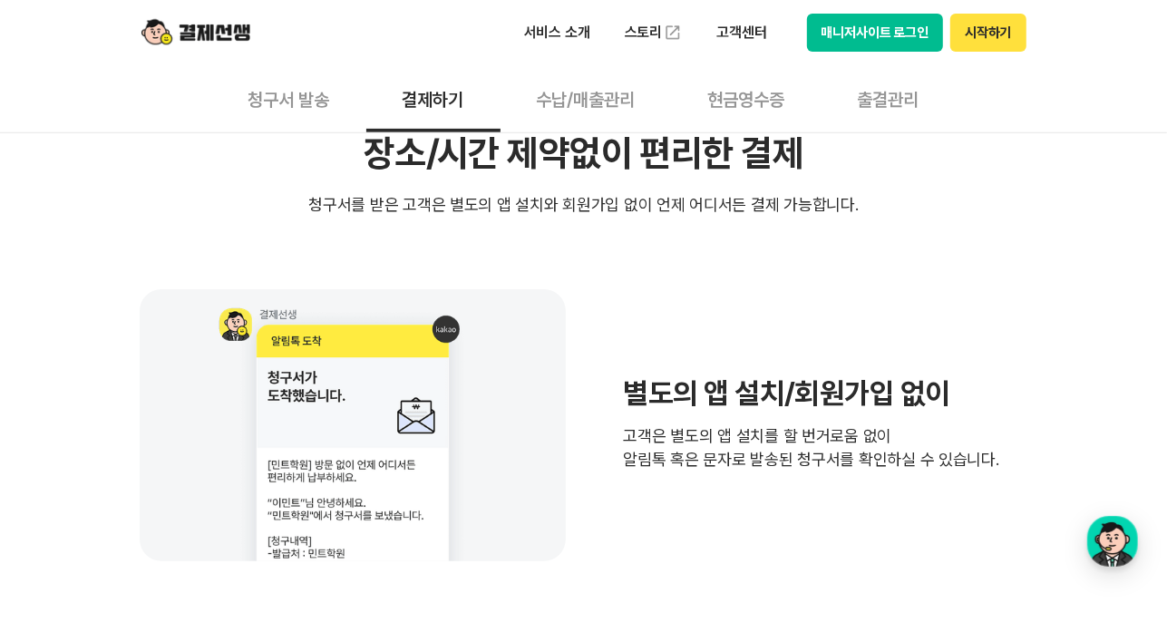
click at [647, 447] on p "고객은 별도의 앱 설치를 할 번거로움 없이 알림톡 혹은 문자로 발송된 청구서를 확인하실 수 있습니다." at bounding box center [811, 447] width 375 height 47
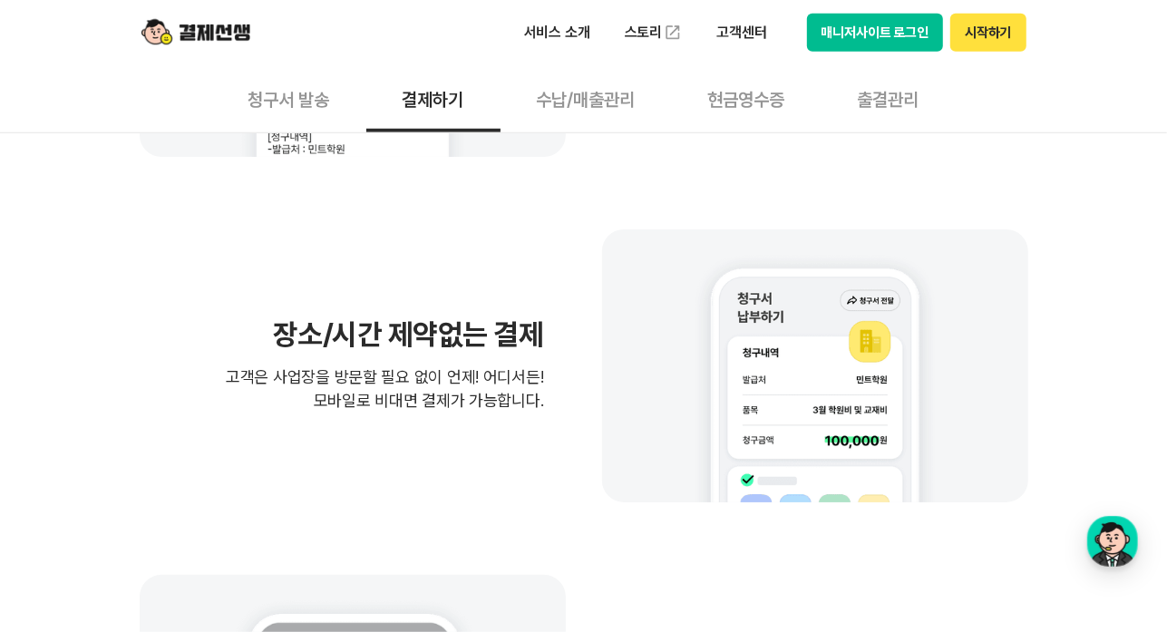
scroll to position [907, 0]
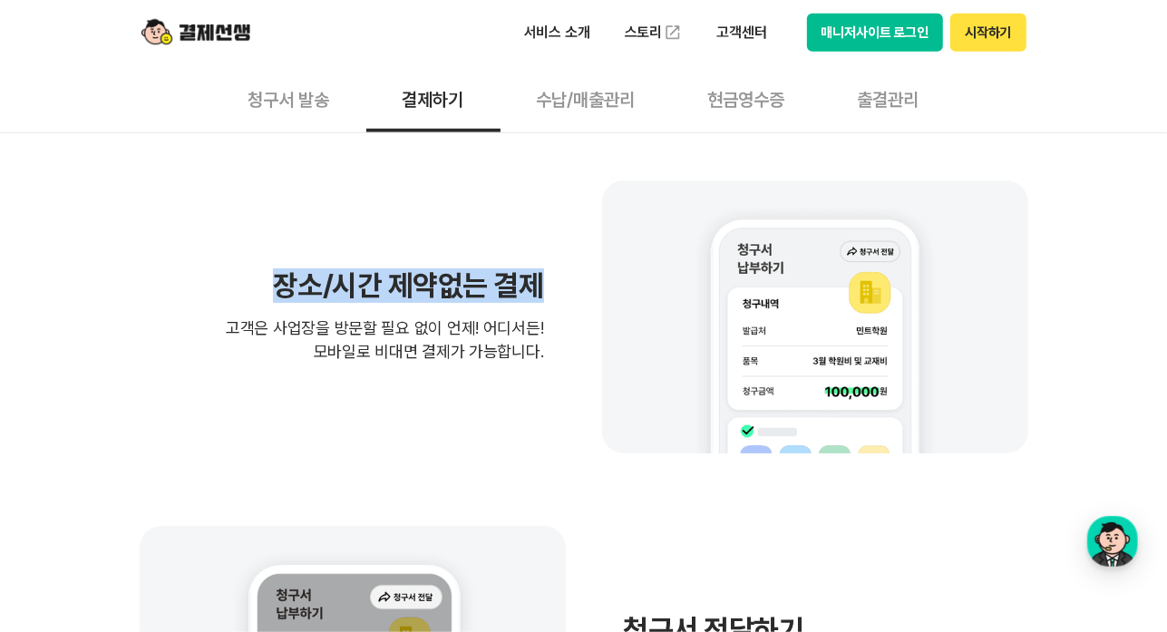
drag, startPoint x: 273, startPoint y: 286, endPoint x: 550, endPoint y: 287, distance: 276.6
click at [550, 287] on div "장소/시간 제약없는 결제 고객은 사업장을 방문할 필요 없이 언제! 어디서든! 모바일로 비대면 결제가 가능합니다." at bounding box center [584, 316] width 889 height 272
drag, startPoint x: 249, startPoint y: 325, endPoint x: 569, endPoint y: 346, distance: 320.8
click at [569, 346] on div "장소/시간 제약없는 결제 고객은 사업장을 방문할 필요 없이 언제! 어디서든! 모바일로 비대면 결제가 가능합니다." at bounding box center [584, 316] width 889 height 272
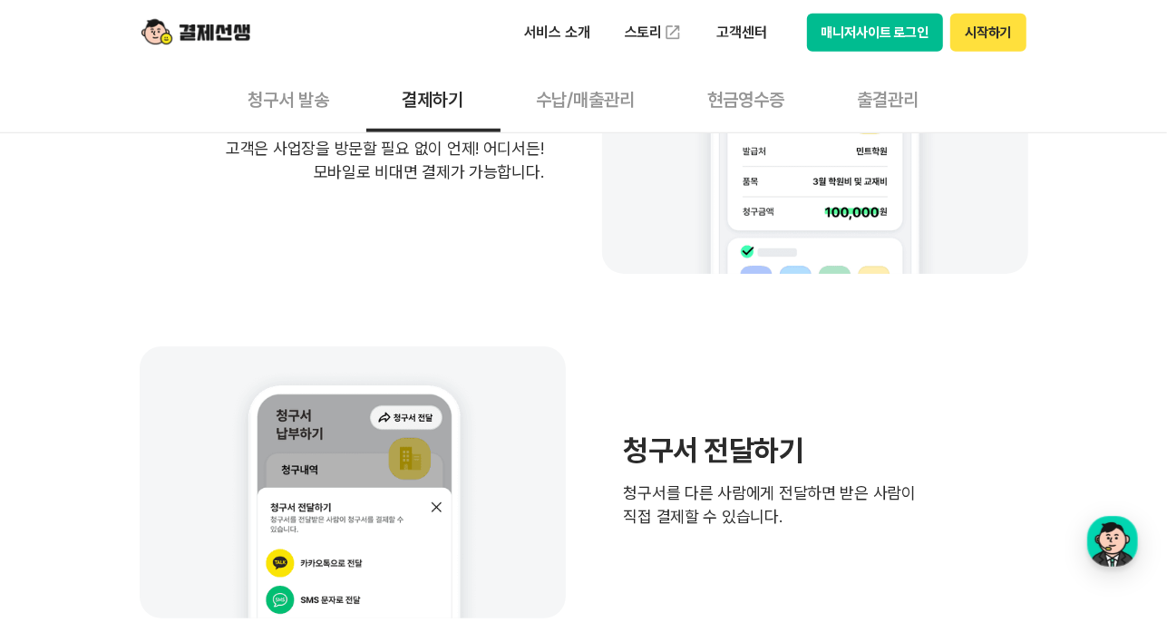
scroll to position [1179, 0]
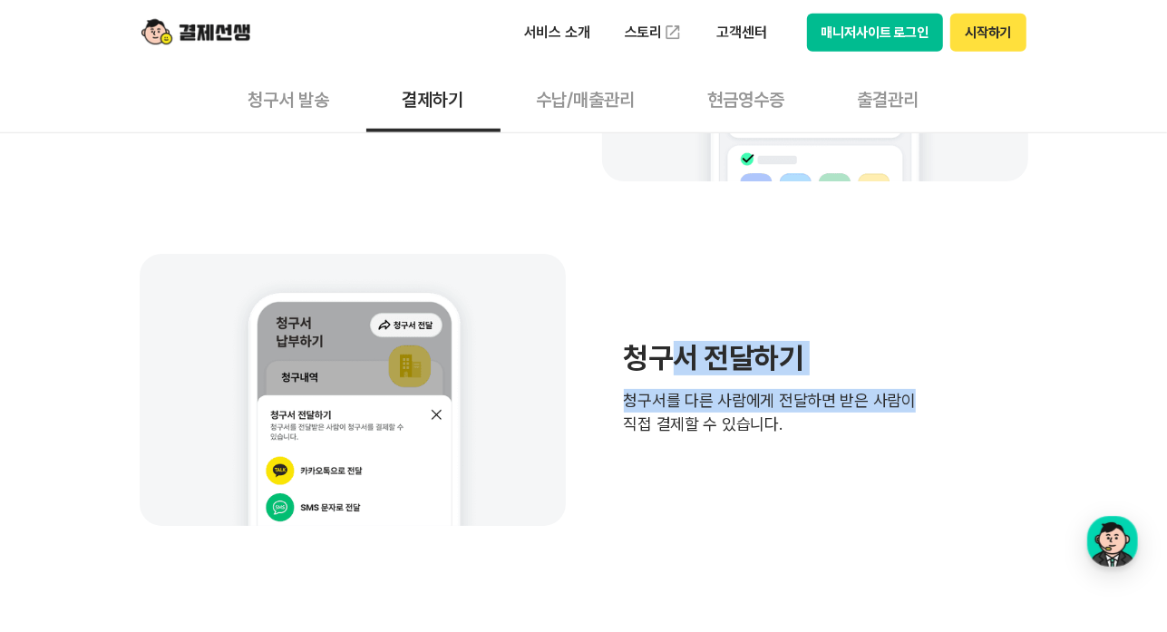
drag, startPoint x: 674, startPoint y: 363, endPoint x: 908, endPoint y: 399, distance: 236.7
click at [908, 399] on div "청구서 전달하기 청구서를 다른 사람에게 전달하면 받은 사람이 직접 결제할 수 있습니다." at bounding box center [584, 390] width 889 height 272
drag, startPoint x: 652, startPoint y: 427, endPoint x: 904, endPoint y: 464, distance: 254.8
click at [904, 464] on div "청구서 전달하기 청구서를 다른 사람에게 전달하면 받은 사람이 직접 결제할 수 있습니다." at bounding box center [584, 390] width 889 height 272
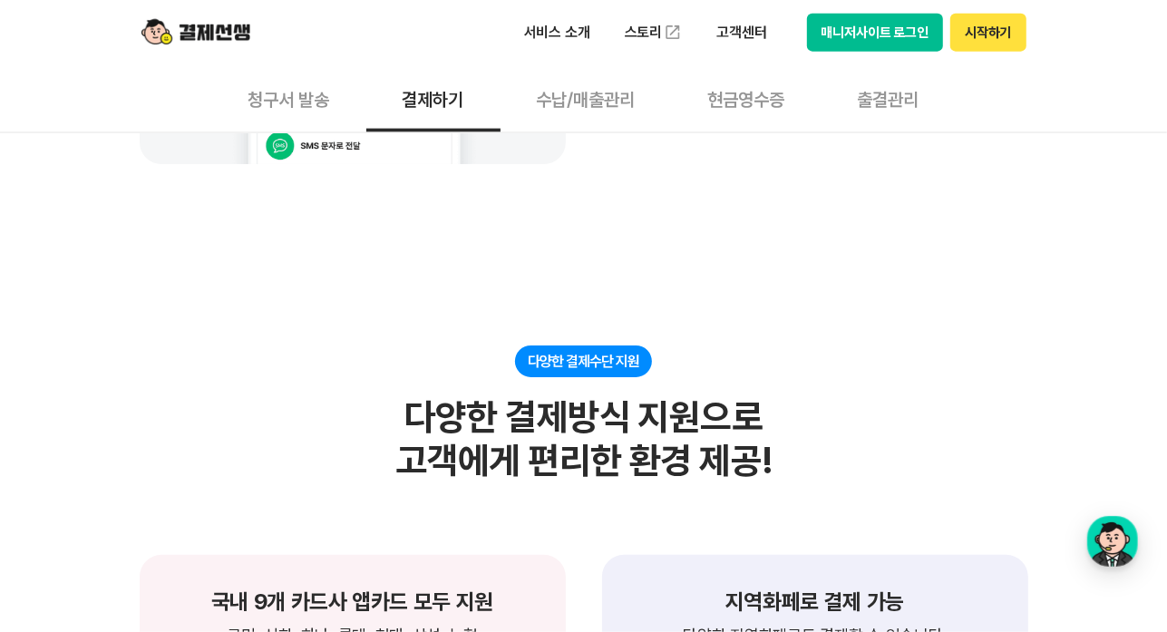
scroll to position [1542, 0]
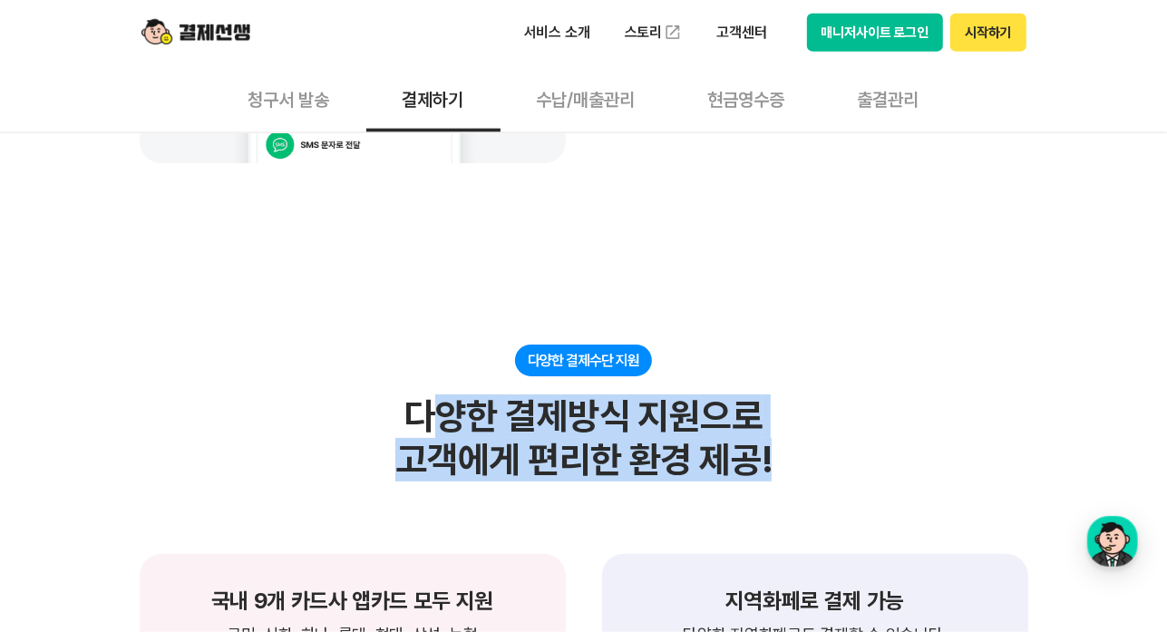
drag, startPoint x: 681, startPoint y: 426, endPoint x: 845, endPoint y: 446, distance: 165.3
click at [845, 446] on div "다양한 결제수단 지원 다양한 결제방식 지원으로 고객에게 편리한 환경 제공!" at bounding box center [584, 413] width 889 height 137
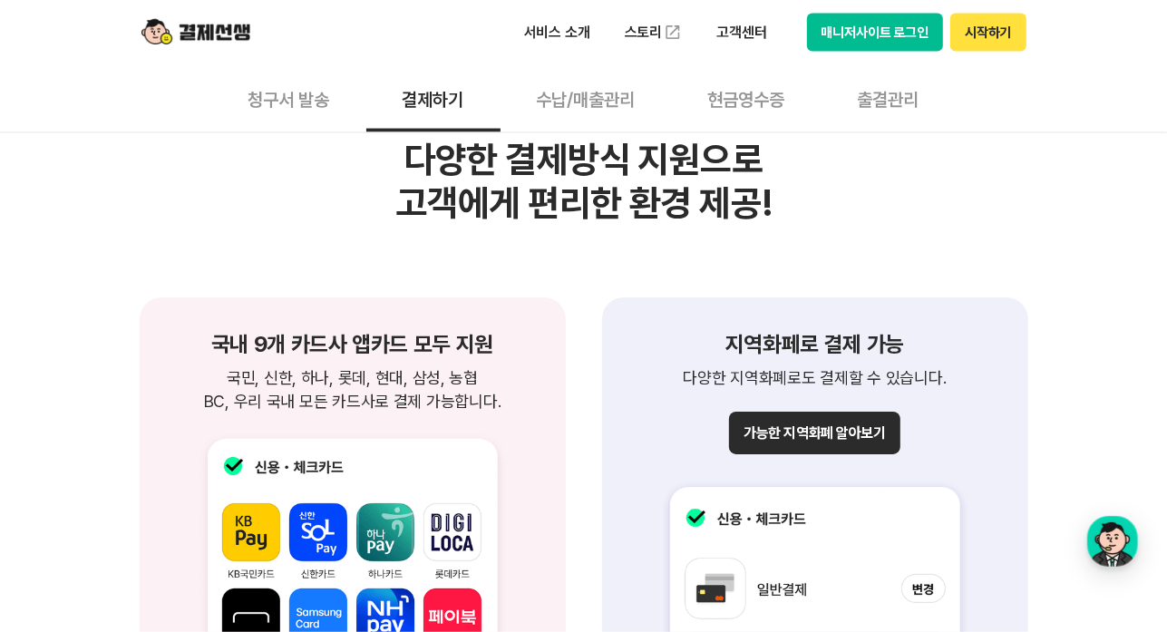
scroll to position [1814, 0]
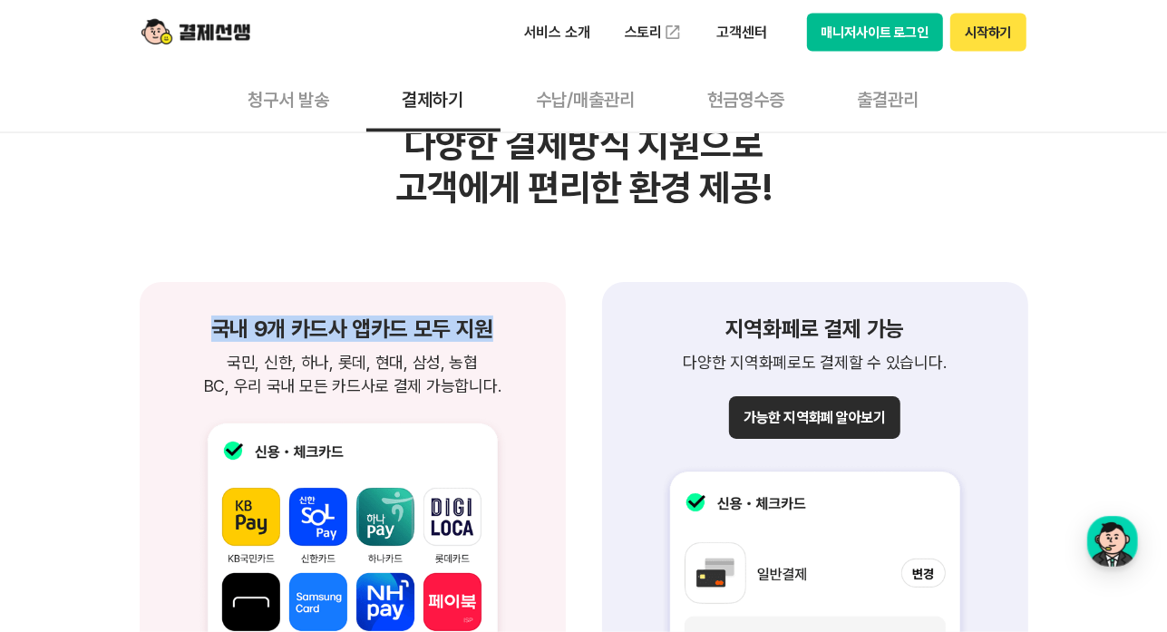
drag, startPoint x: 219, startPoint y: 325, endPoint x: 503, endPoint y: 322, distance: 284.7
click at [503, 322] on h1 "국내 9개 카드사 앱카드 모두 지원" at bounding box center [352, 329] width 383 height 22
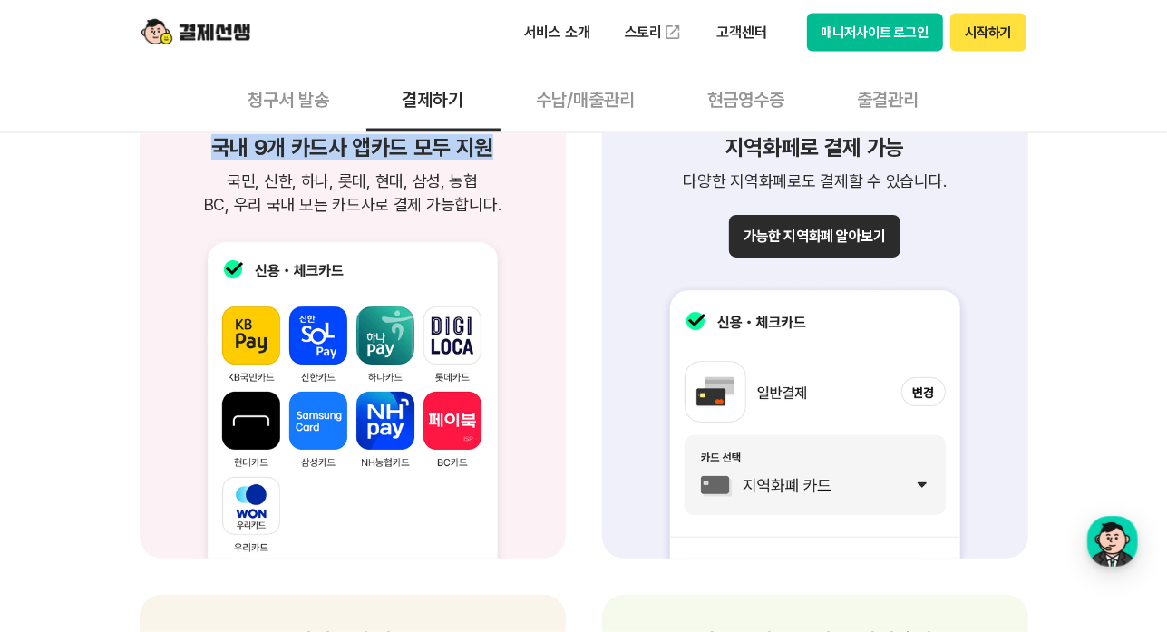
scroll to position [1904, 0]
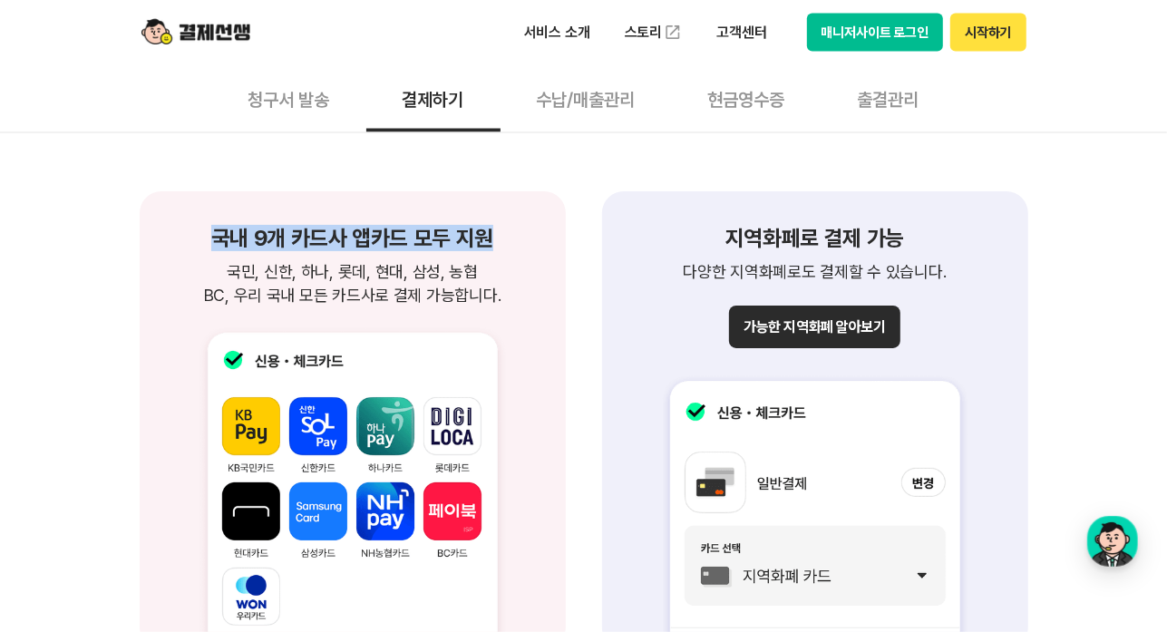
drag, startPoint x: 233, startPoint y: 270, endPoint x: 512, endPoint y: 302, distance: 281.1
click at [512, 302] on p "국민, 신한, 하나, 롯데, 현대, 삼성, 농협 BC, 우리 국내 모든 카드사로 결제 가능합니다." at bounding box center [352, 283] width 383 height 47
drag, startPoint x: 512, startPoint y: 302, endPoint x: 513, endPoint y: 361, distance: 58.9
click at [513, 361] on img at bounding box center [352, 478] width 383 height 342
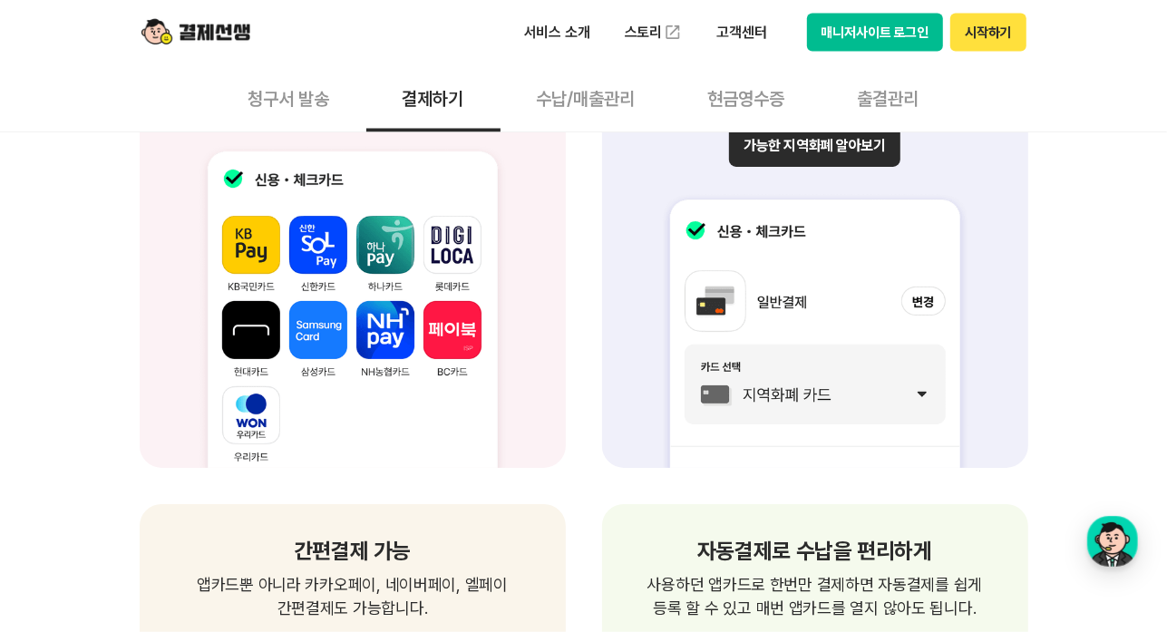
scroll to position [2176, 0]
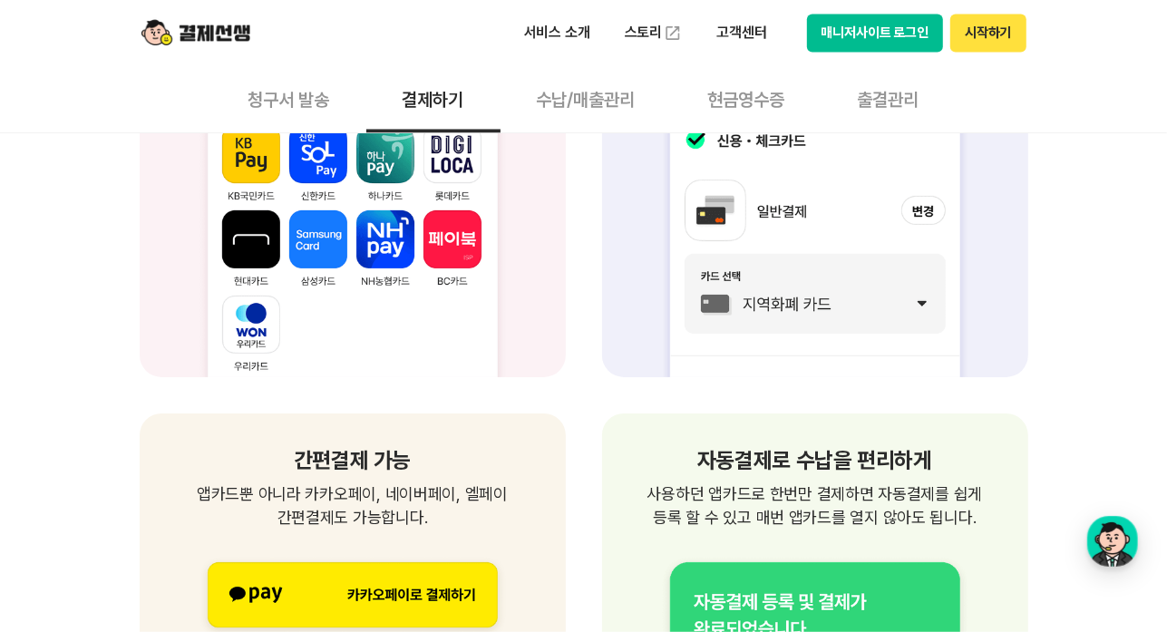
drag, startPoint x: 238, startPoint y: 491, endPoint x: 494, endPoint y: 507, distance: 256.2
click at [494, 507] on p "앱카드뿐 아니라 카카오페이, 네이버페이, 엘페이 간편결제도 가능합니다." at bounding box center [352, 505] width 383 height 47
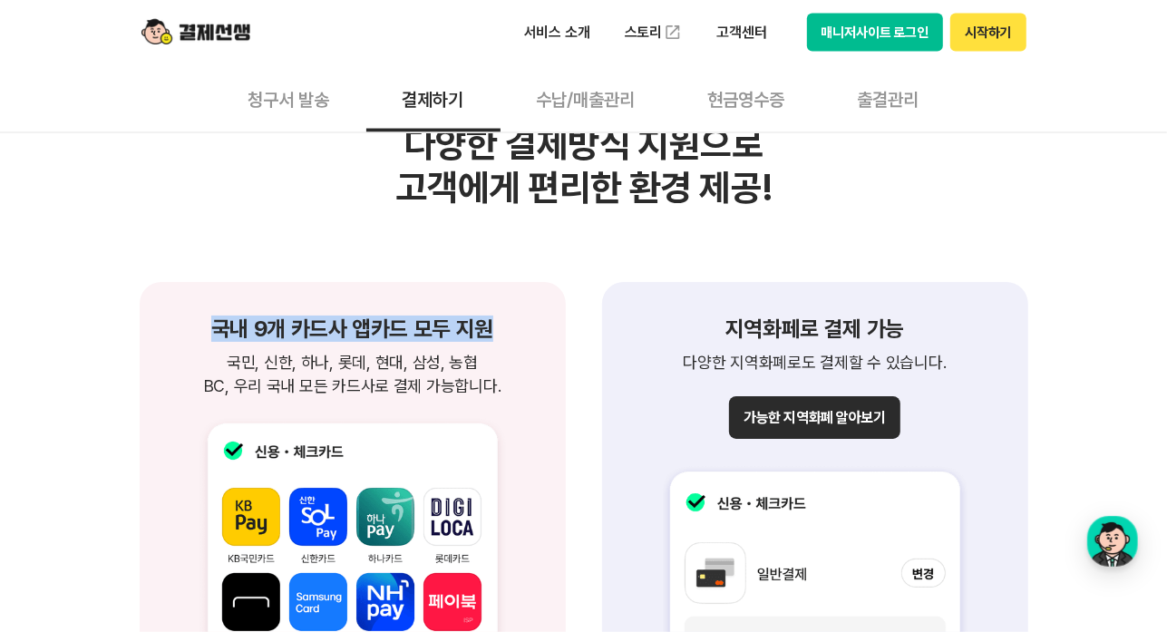
scroll to position [1995, 0]
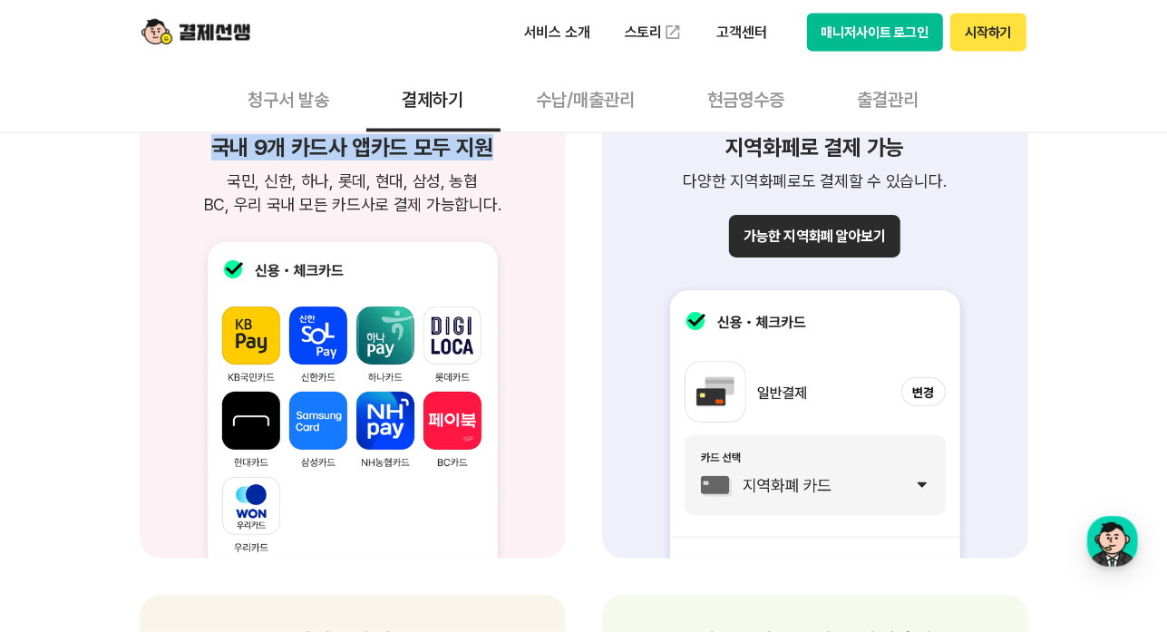
click at [855, 226] on button "가능한 지역화폐 알아보기" at bounding box center [814, 236] width 170 height 43
click at [297, 100] on button "청구서 발송" at bounding box center [289, 98] width 154 height 67
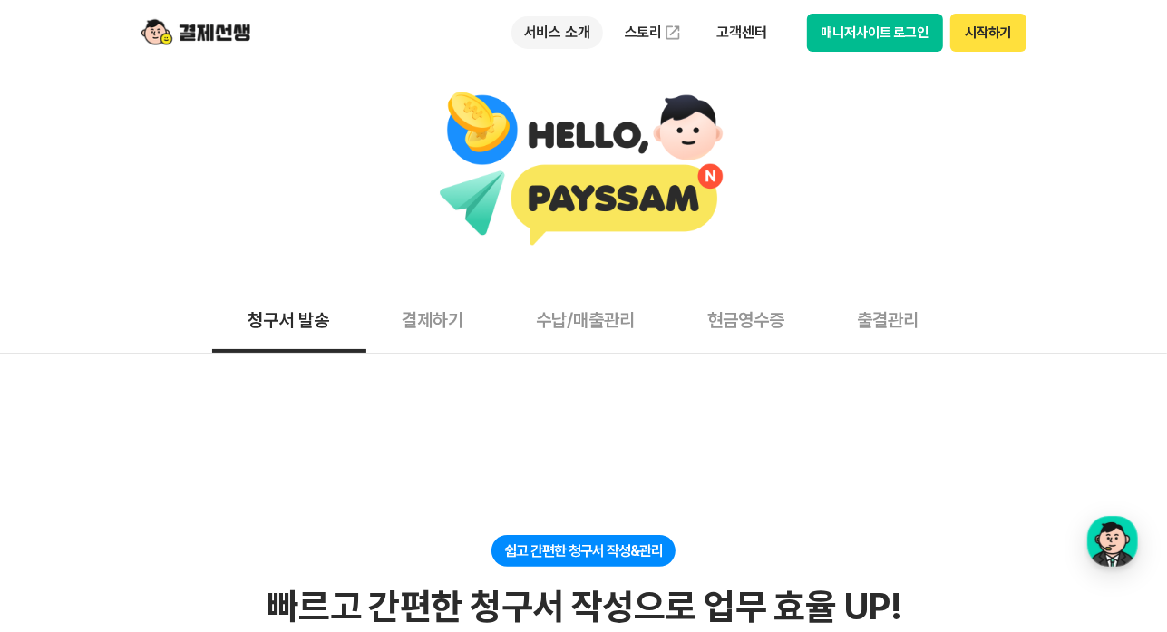
click at [551, 34] on p "서비스 소개" at bounding box center [557, 32] width 92 height 33
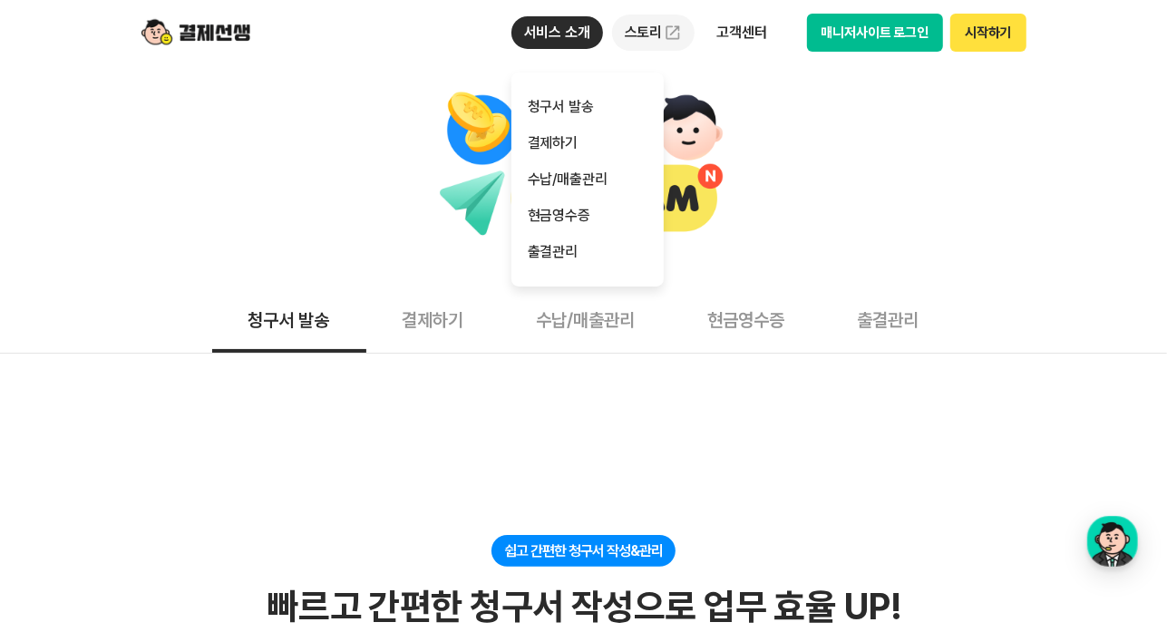
click at [654, 34] on link "스토리" at bounding box center [653, 33] width 83 height 36
click at [737, 34] on p "고객센터" at bounding box center [741, 32] width 75 height 33
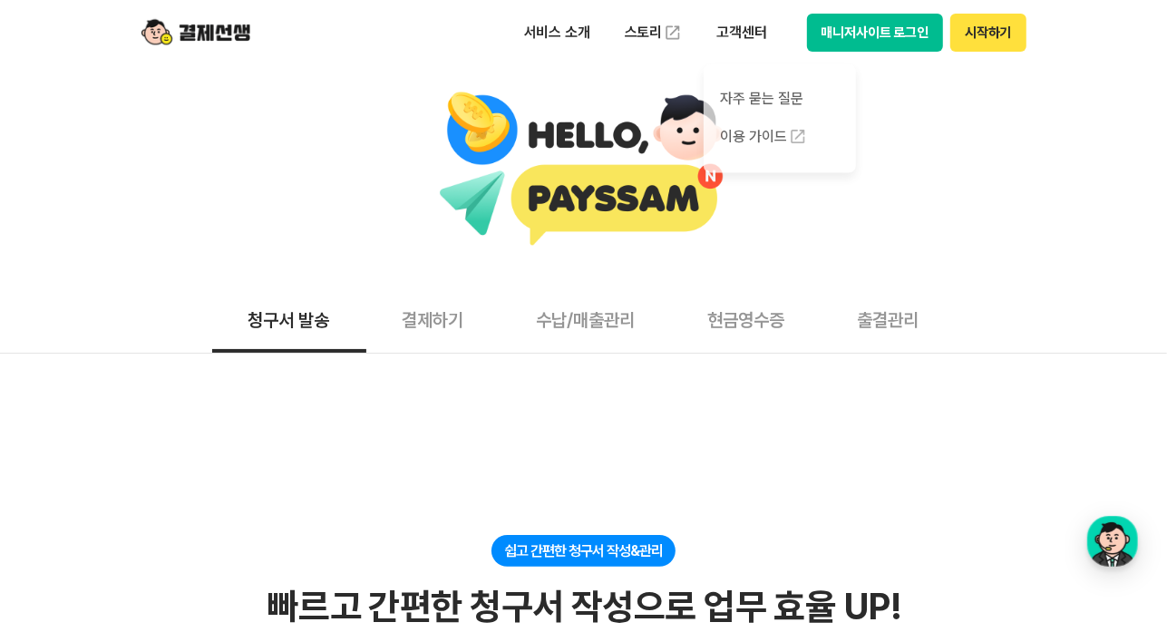
click at [870, 39] on button "매니저사이트 로그인" at bounding box center [875, 33] width 137 height 38
